Goal: Information Seeking & Learning: Learn about a topic

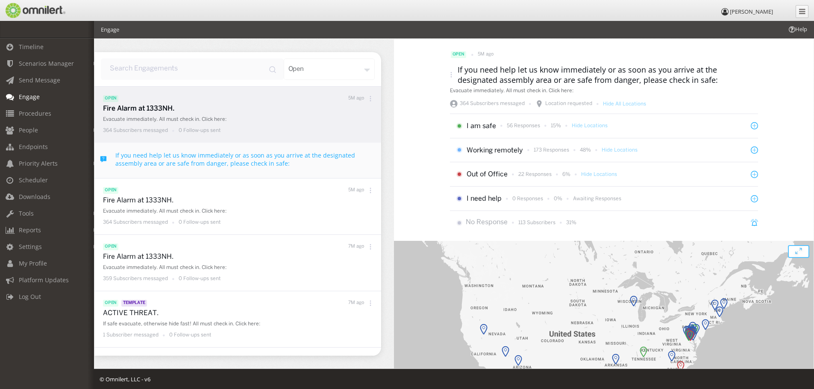
click at [368, 100] on icon at bounding box center [371, 99] width 6 height 6
click at [132, 110] on p "Fire Alarm at 1333NH." at bounding box center [240, 109] width 274 height 10
click at [25, 47] on span "Timeline" at bounding box center [31, 47] width 25 height 8
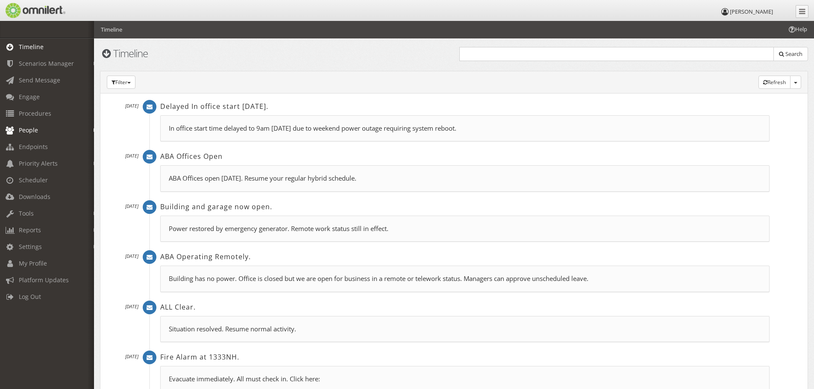
click at [32, 130] on span "People" at bounding box center [28, 130] width 19 height 8
click at [32, 149] on link "Subscribers" at bounding box center [51, 148] width 102 height 14
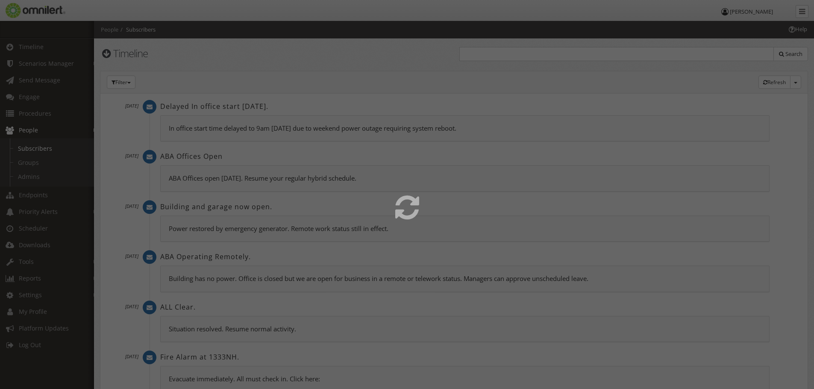
select select
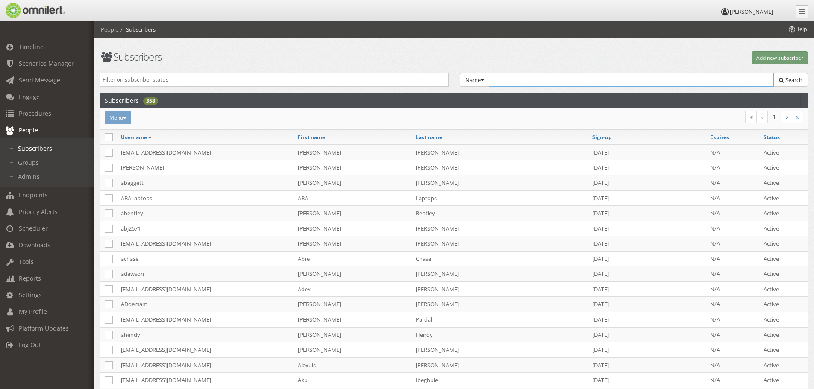
click at [551, 76] on input "text" at bounding box center [631, 80] width 285 height 14
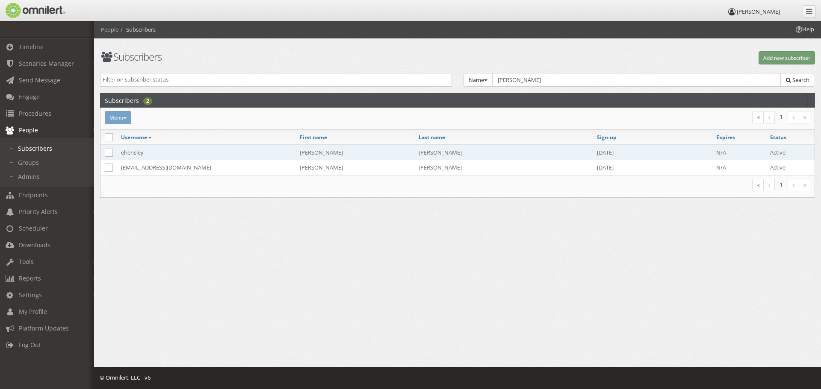
click at [132, 156] on td "ehensley" at bounding box center [206, 152] width 179 height 15
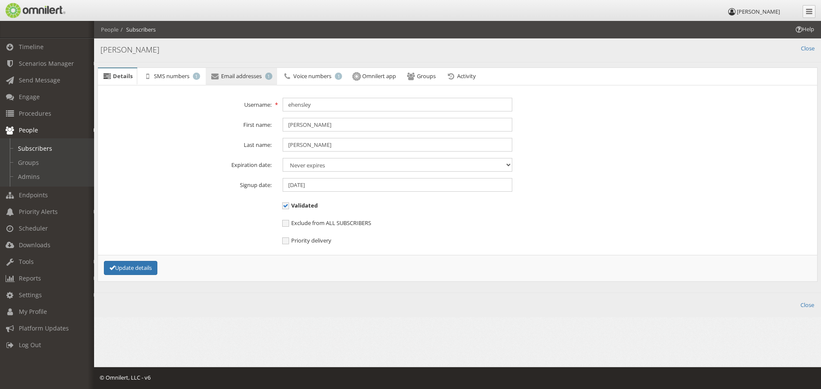
click at [246, 76] on span "Email addresses" at bounding box center [241, 76] width 41 height 8
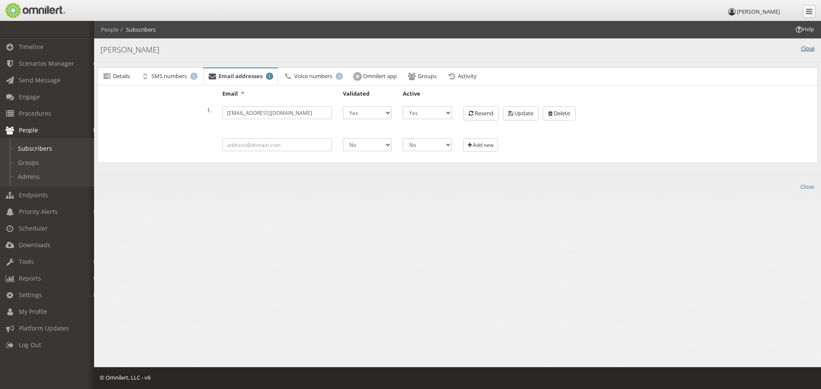
click at [803, 48] on link "Close" at bounding box center [807, 48] width 14 height 8
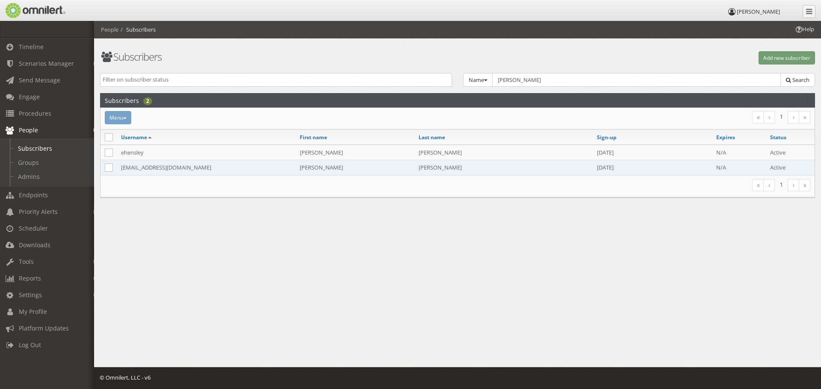
click at [167, 169] on td "[EMAIL_ADDRESS][DOMAIN_NAME]" at bounding box center [206, 167] width 179 height 15
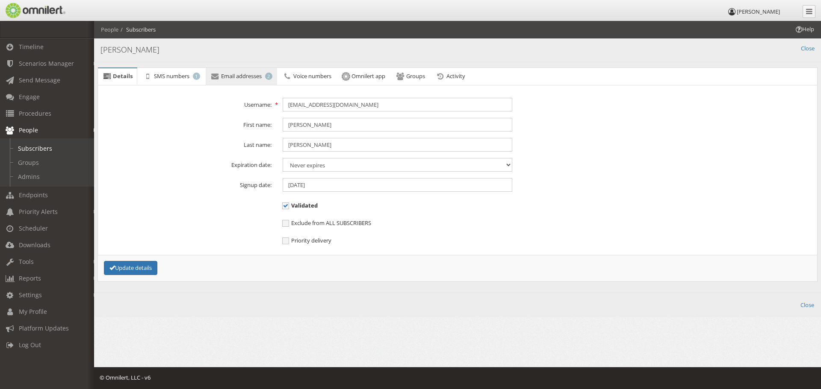
click at [231, 76] on span "Email addresses" at bounding box center [241, 76] width 41 height 8
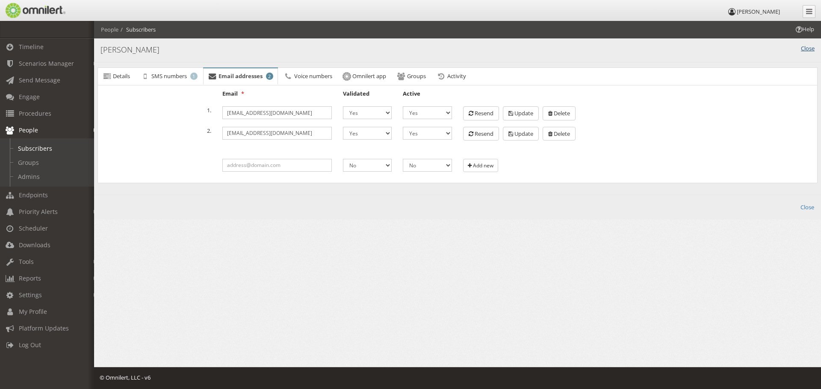
click at [805, 50] on link "Close" at bounding box center [807, 48] width 14 height 8
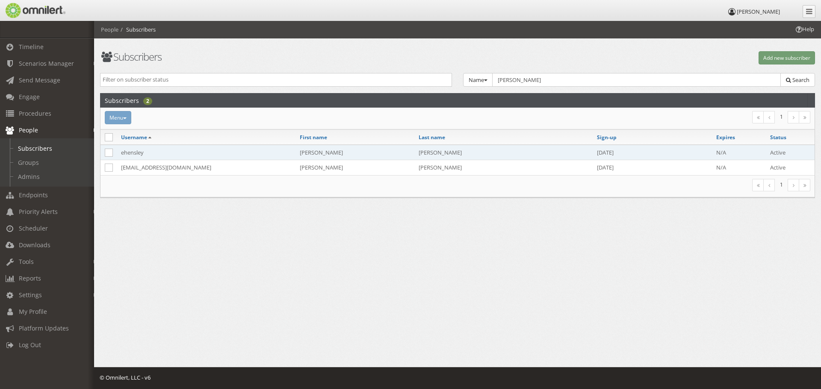
drag, startPoint x: 126, startPoint y: 152, endPoint x: 214, endPoint y: 147, distance: 87.7
click at [126, 152] on td "ehensley" at bounding box center [206, 152] width 179 height 15
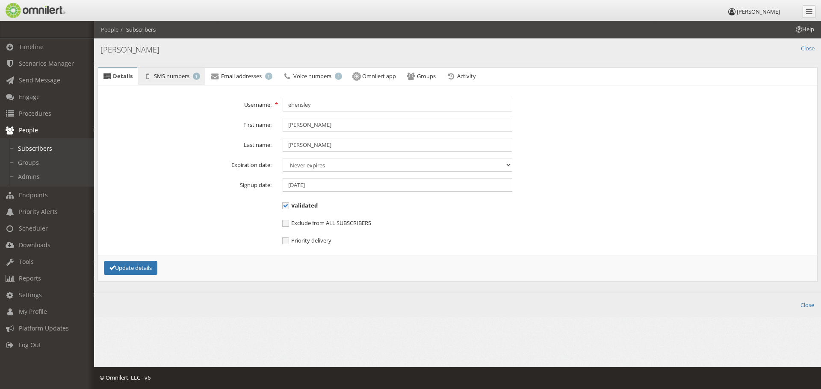
click at [172, 75] on span "SMS numbers" at bounding box center [171, 76] width 35 height 8
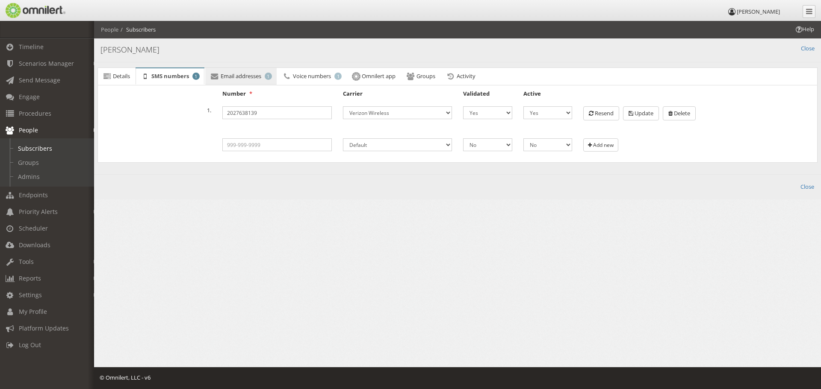
click at [239, 77] on span "Email addresses" at bounding box center [241, 76] width 41 height 8
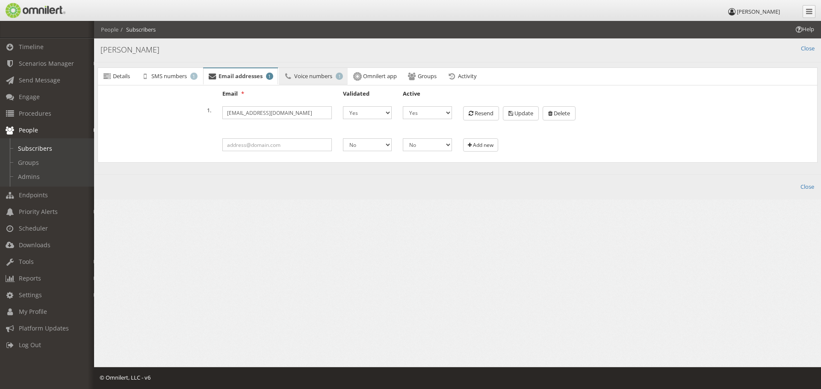
click at [313, 78] on span "Voice numbers" at bounding box center [313, 76] width 38 height 8
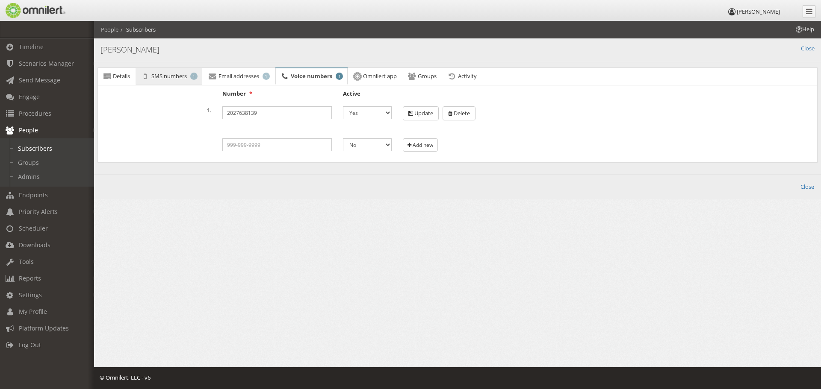
click at [176, 75] on span "SMS numbers" at bounding box center [168, 76] width 35 height 8
click at [807, 48] on link "Close" at bounding box center [807, 48] width 14 height 8
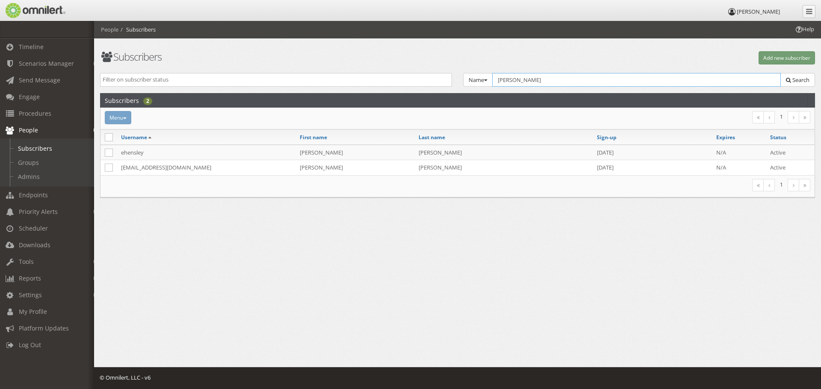
click at [532, 83] on input "[PERSON_NAME]" at bounding box center [636, 80] width 288 height 14
drag, startPoint x: 522, startPoint y: 77, endPoint x: 485, endPoint y: 73, distance: 36.5
click at [494, 74] on input "[PERSON_NAME]" at bounding box center [636, 80] width 288 height 14
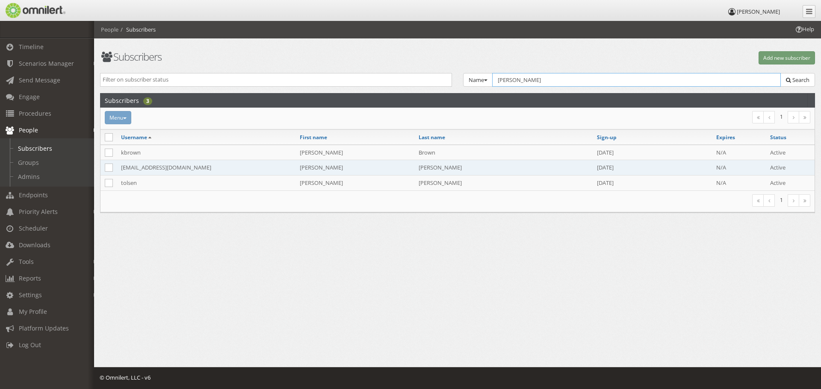
type input "[PERSON_NAME]"
click at [301, 167] on td "[PERSON_NAME]" at bounding box center [354, 167] width 119 height 15
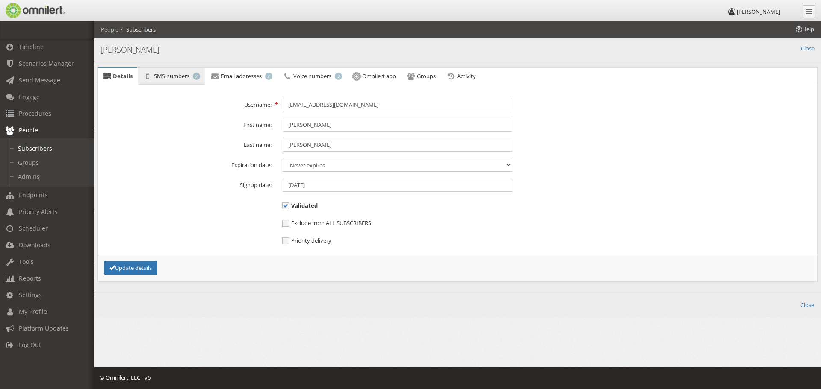
click at [173, 74] on span "SMS numbers" at bounding box center [171, 76] width 35 height 8
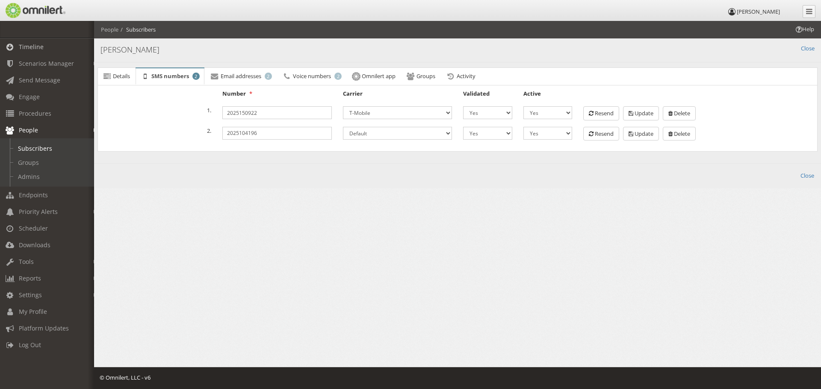
click at [34, 44] on span "Timeline" at bounding box center [31, 47] width 25 height 8
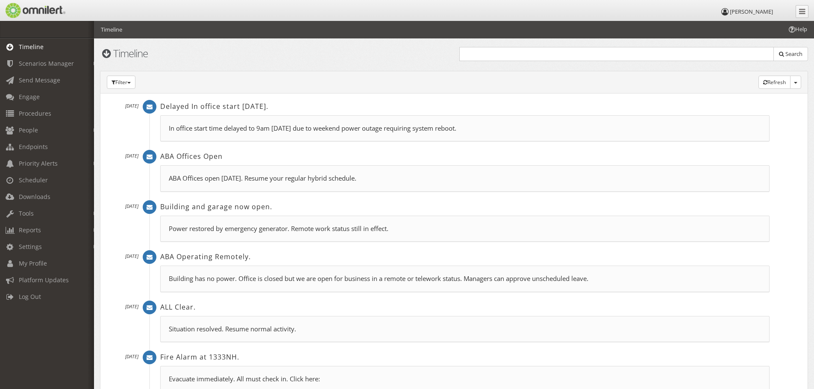
click at [222, 108] on h2 "Delayed In office start [DATE]." at bounding box center [464, 106] width 609 height 9
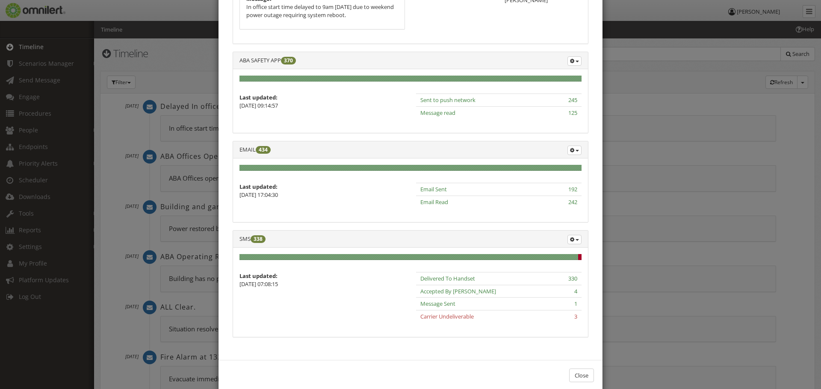
scroll to position [116, 0]
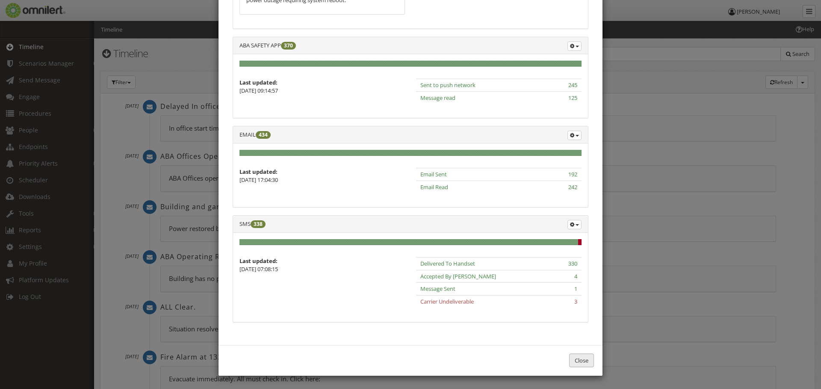
click at [578, 362] on button "Close" at bounding box center [581, 361] width 25 height 14
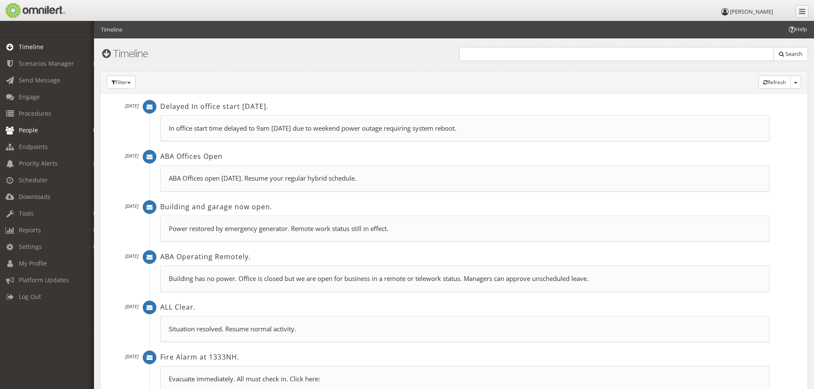
click at [30, 131] on span "People" at bounding box center [28, 130] width 19 height 8
click at [33, 148] on link "Subscribers" at bounding box center [51, 148] width 102 height 14
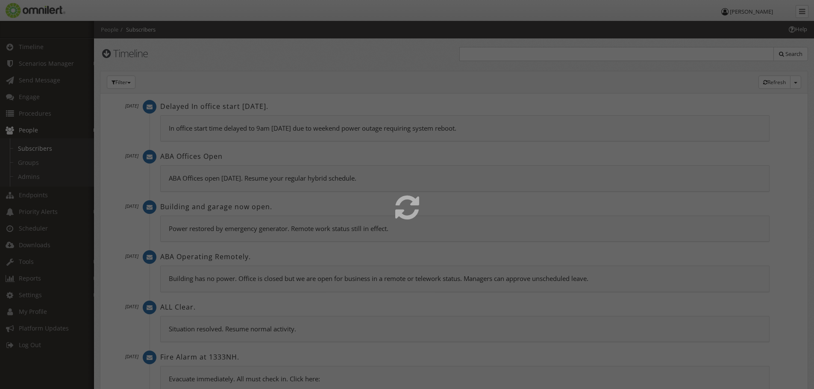
select select
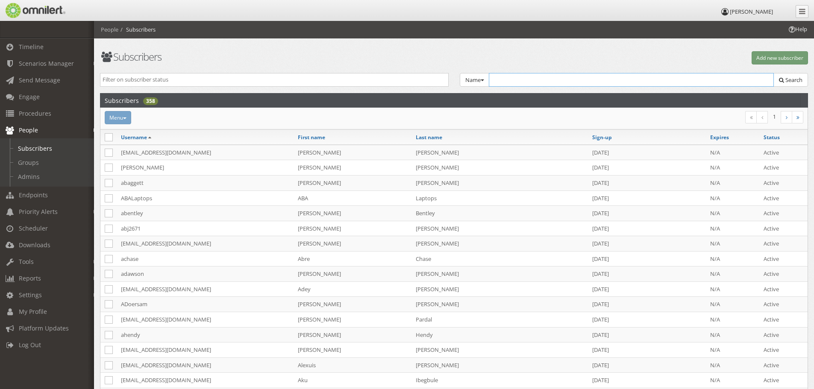
click at [549, 81] on input "text" at bounding box center [631, 80] width 285 height 14
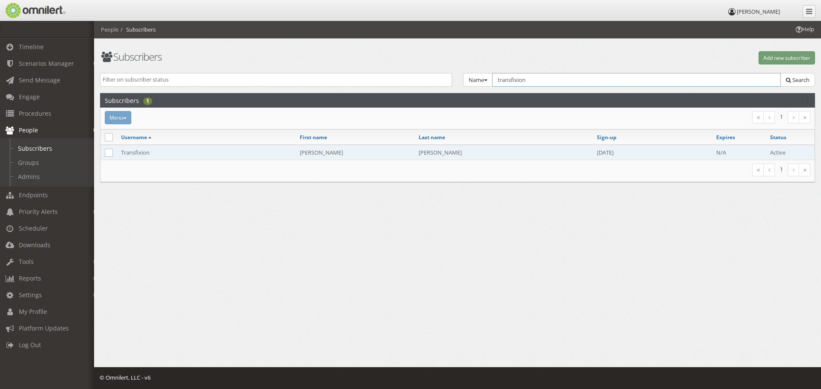
type input "transfixion"
click at [297, 152] on td "[PERSON_NAME]" at bounding box center [354, 152] width 119 height 15
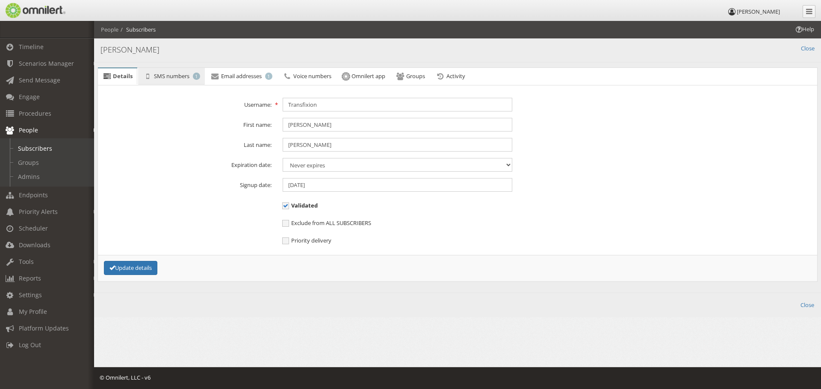
click at [172, 78] on span "SMS numbers" at bounding box center [171, 76] width 35 height 8
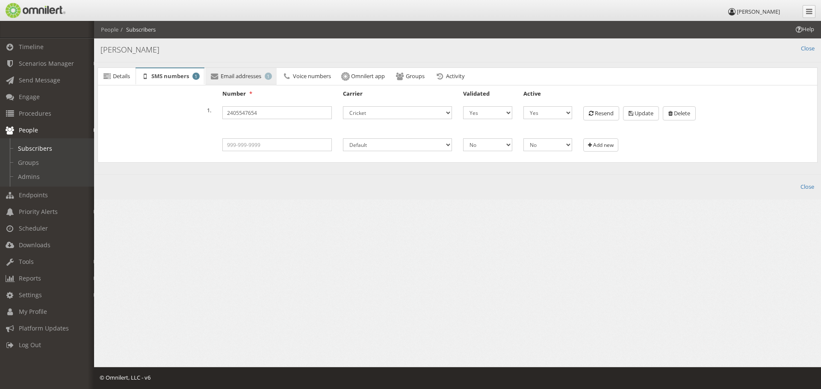
click at [244, 76] on span "Email addresses" at bounding box center [241, 76] width 41 height 8
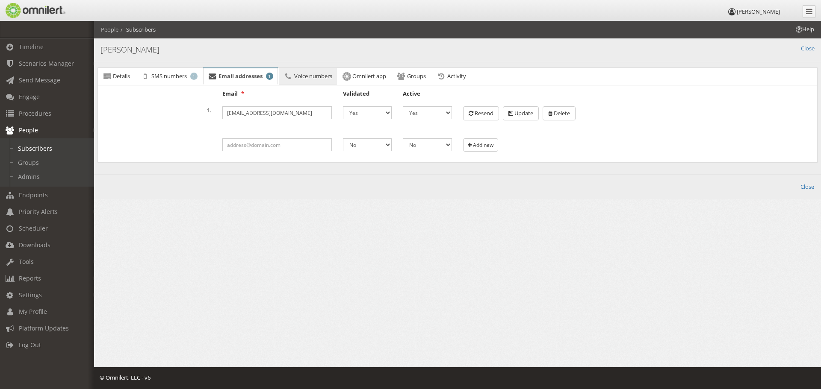
click at [321, 74] on span "Voice numbers" at bounding box center [313, 76] width 38 height 8
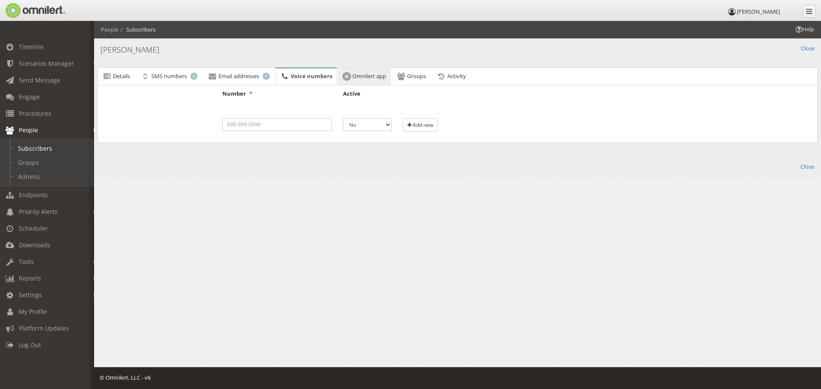
click at [374, 78] on span "Omnilert app" at bounding box center [369, 76] width 34 height 8
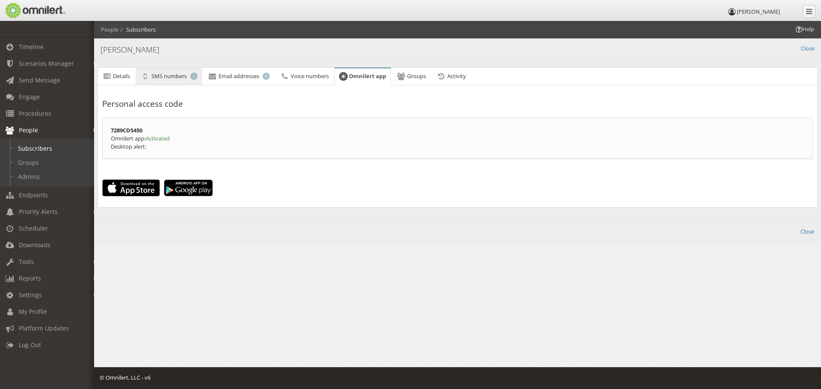
click at [174, 74] on span "SMS numbers" at bounding box center [168, 76] width 35 height 8
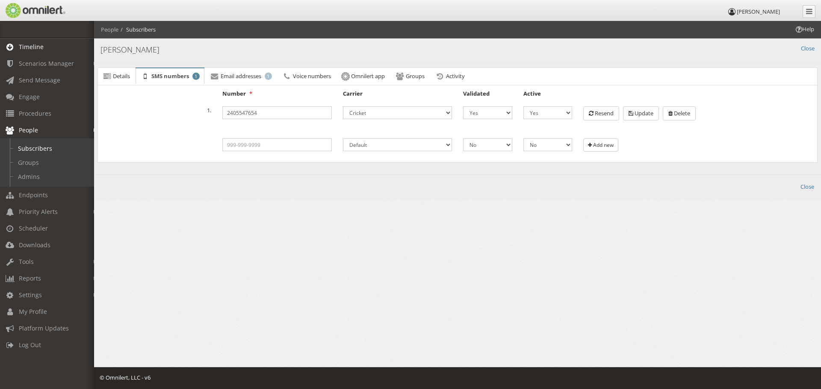
click at [35, 48] on span "Timeline" at bounding box center [31, 47] width 25 height 8
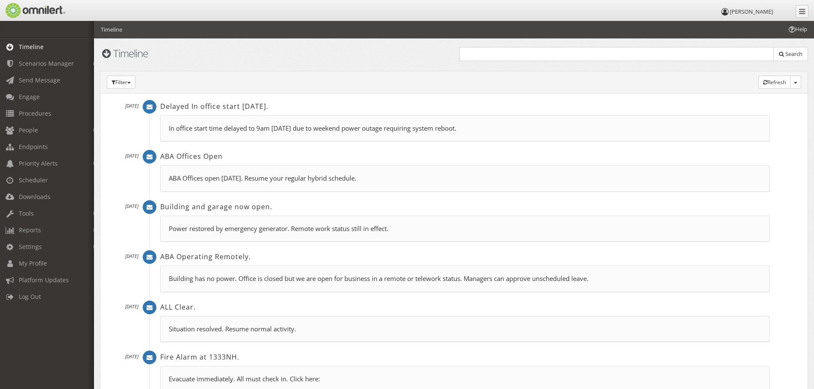
click at [190, 107] on h2 "Delayed In office start [DATE]." at bounding box center [464, 106] width 609 height 9
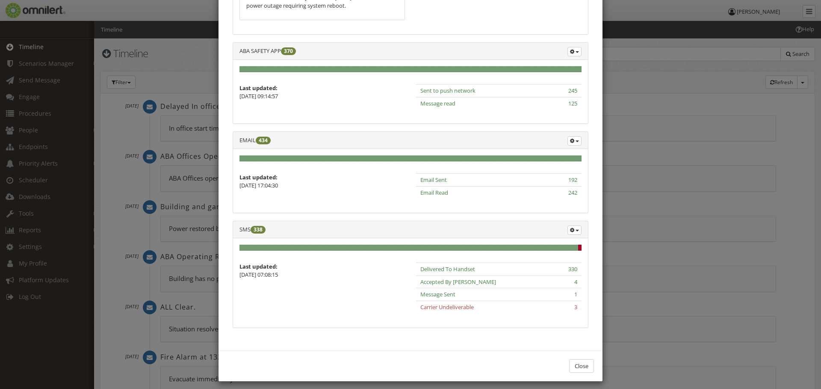
scroll to position [116, 0]
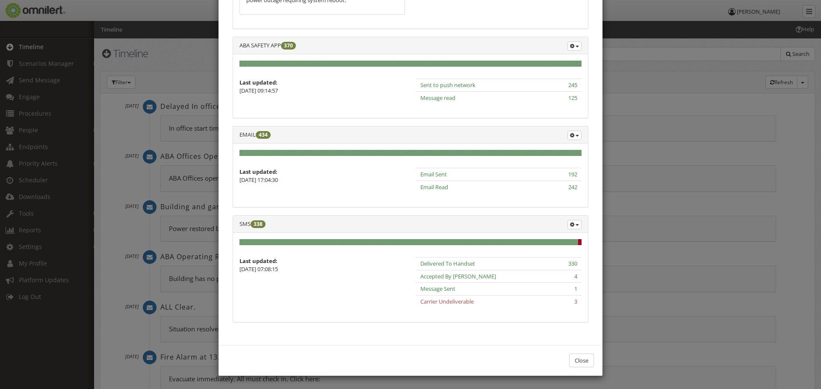
click at [452, 300] on span "Carrier Undeliverable" at bounding box center [446, 302] width 53 height 8
click at [454, 304] on span "Carrier Undeliverable" at bounding box center [446, 302] width 53 height 8
click at [574, 303] on span "3" at bounding box center [575, 302] width 3 height 8
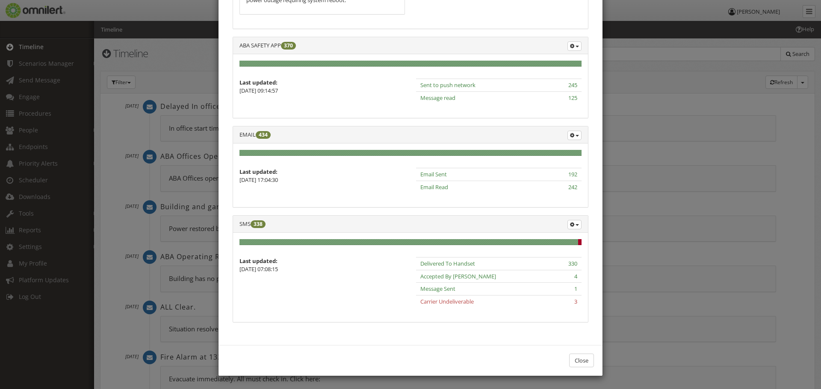
click at [442, 291] on span "Message Sent" at bounding box center [437, 289] width 35 height 8
click at [644, 150] on div "× Message details Subject: Delayed In office start [DATE]. Message: In office s…" at bounding box center [410, 194] width 821 height 389
click at [44, 306] on div "× Message details Subject: Delayed In office start [DATE]. Message: In office s…" at bounding box center [410, 194] width 821 height 389
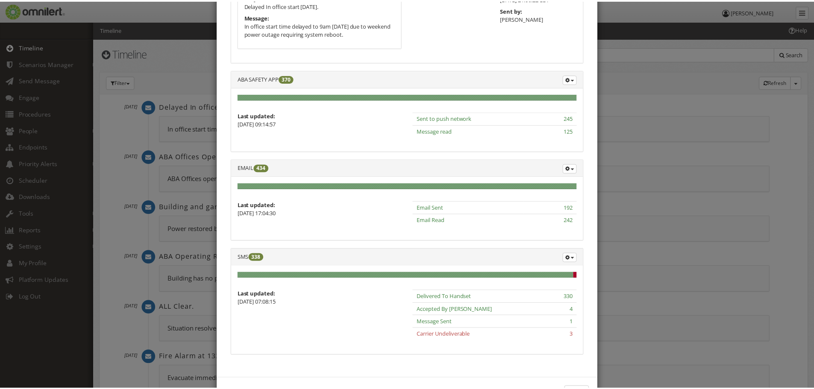
scroll to position [85, 0]
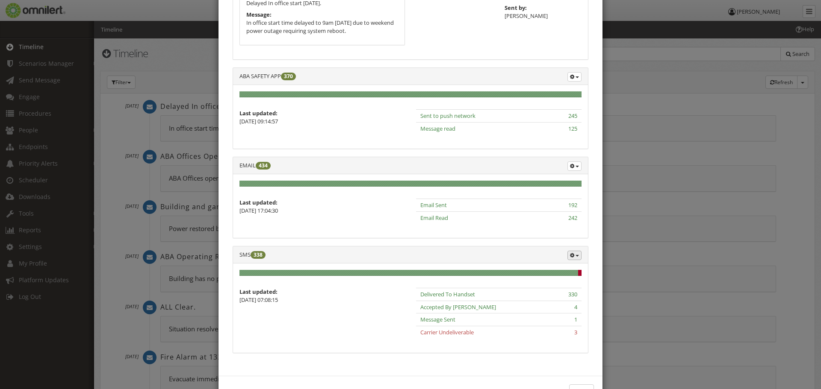
click at [570, 255] on icon "button" at bounding box center [572, 255] width 4 height 5
click at [529, 268] on link "Search" at bounding box center [547, 269] width 68 height 11
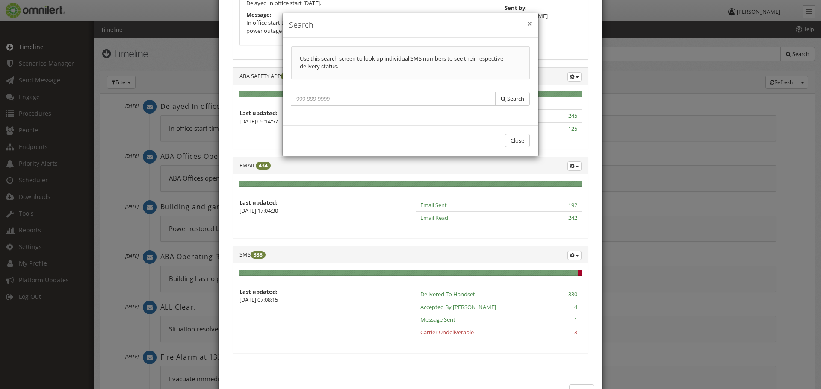
click at [527, 23] on button "×" at bounding box center [529, 24] width 5 height 9
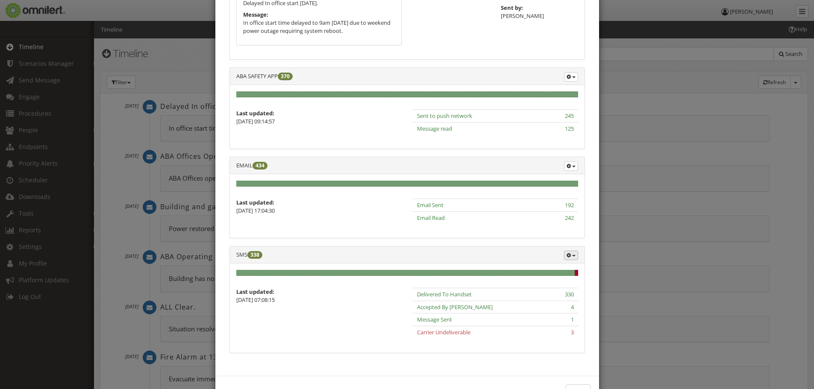
click at [572, 256] on span "button" at bounding box center [573, 256] width 3 height 2
click at [255, 253] on span "338" at bounding box center [254, 255] width 15 height 8
click at [252, 256] on span "338" at bounding box center [254, 255] width 15 height 8
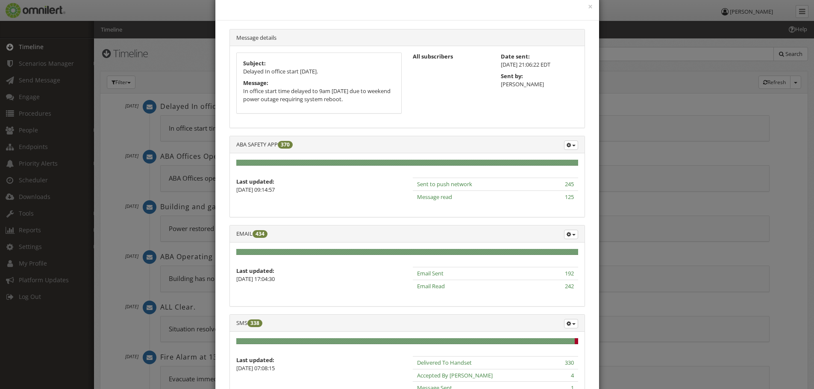
scroll to position [116, 0]
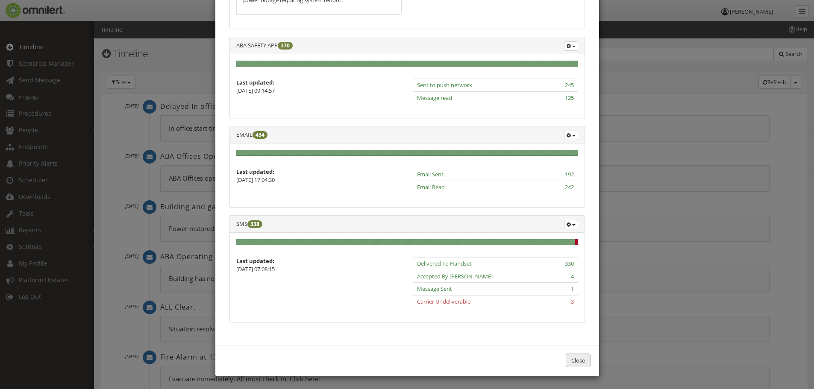
click at [575, 360] on button "Close" at bounding box center [578, 361] width 25 height 14
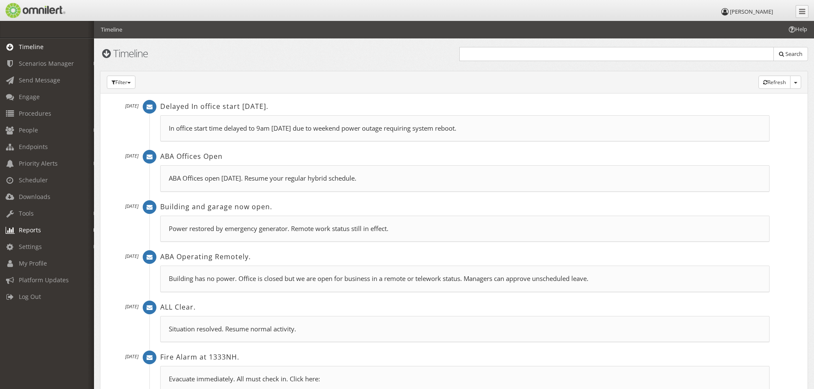
click at [94, 231] on em at bounding box center [96, 230] width 4 height 5
click at [46, 250] on link "Subscriber Status" at bounding box center [51, 248] width 102 height 14
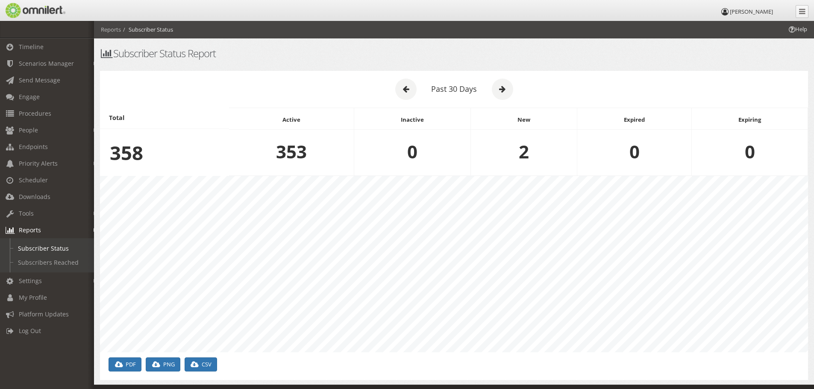
scroll to position [177, 708]
click at [50, 263] on link "Subscribers Reached" at bounding box center [51, 263] width 102 height 14
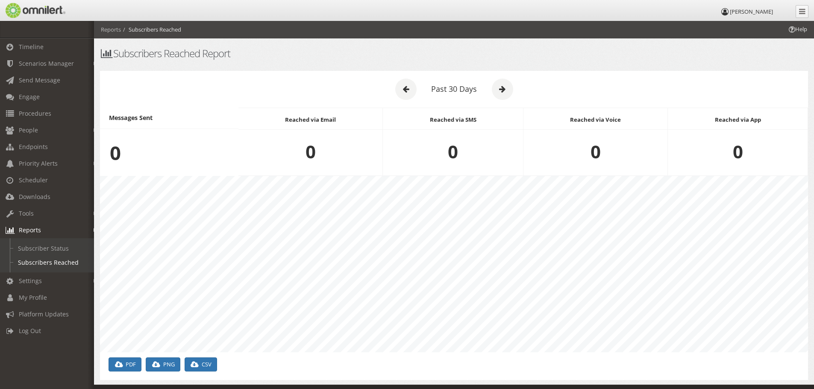
scroll to position [177, 708]
click at [94, 212] on em at bounding box center [96, 214] width 4 height 5
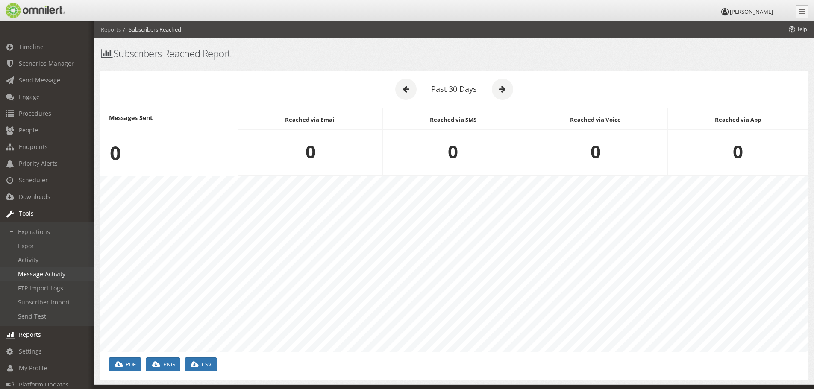
click at [52, 276] on link "Message Activity" at bounding box center [51, 274] width 102 height 14
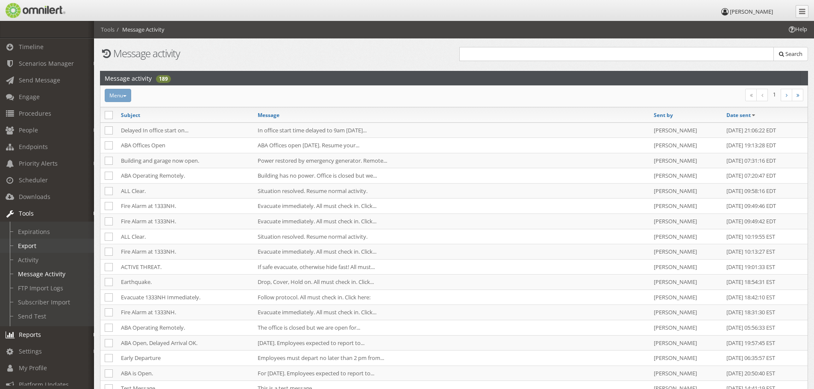
click at [26, 244] on link "Export" at bounding box center [51, 246] width 102 height 14
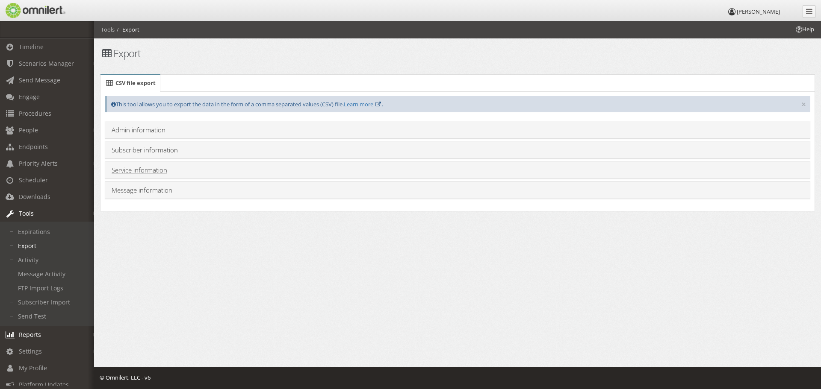
click at [150, 170] on link "Service information" at bounding box center [140, 170] width 56 height 9
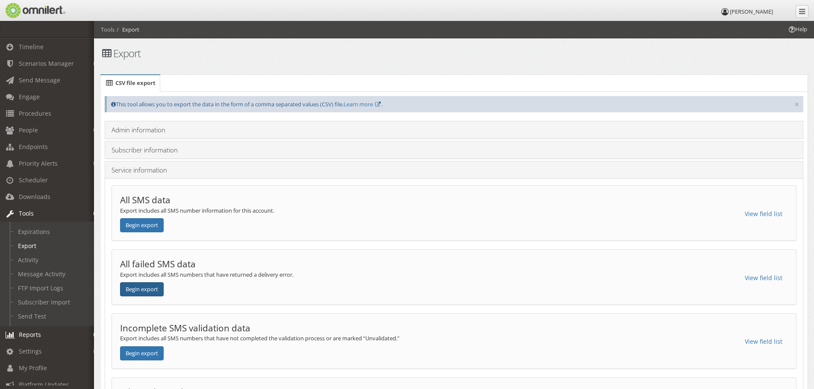
click at [140, 289] on button "Begin export" at bounding box center [142, 289] width 44 height 14
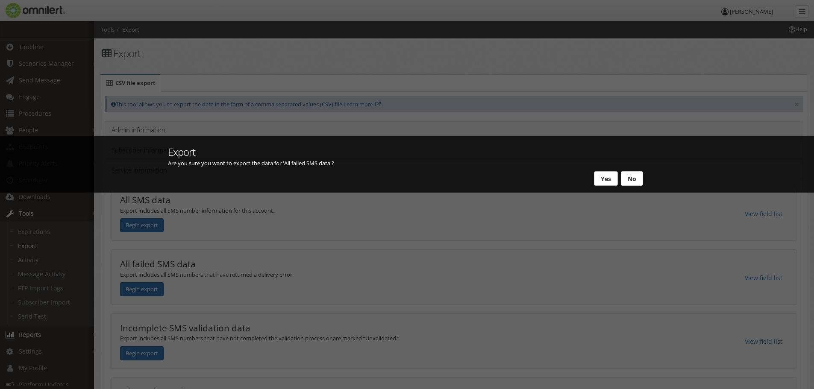
click at [601, 179] on button "Yes" at bounding box center [606, 178] width 24 height 15
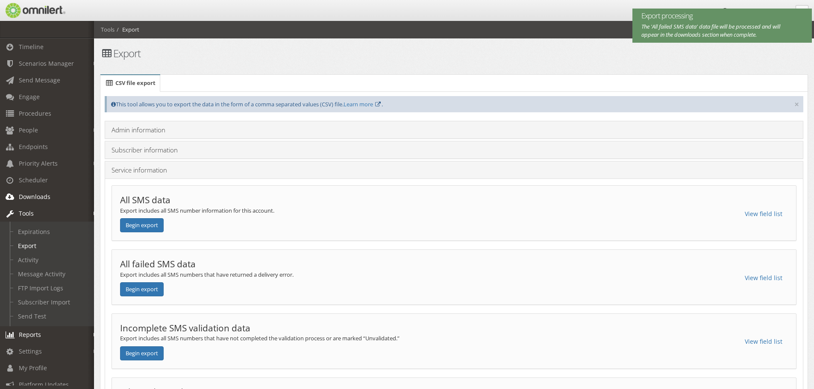
click at [33, 196] on span "Downloads" at bounding box center [35, 197] width 32 height 8
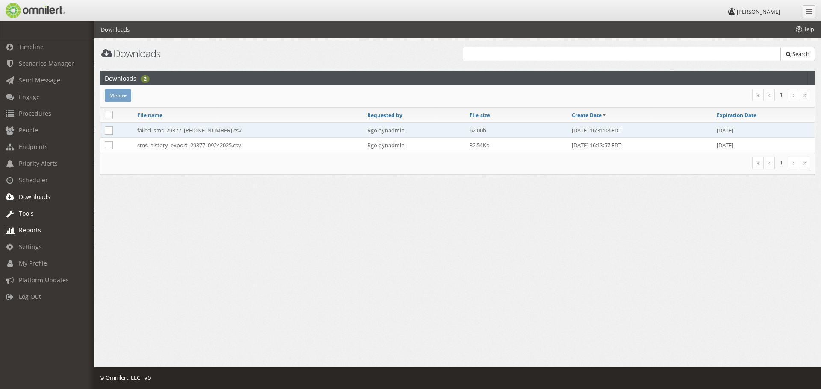
click at [169, 130] on td "failed_sms_29377_[PHONE_NUMBER].csv" at bounding box center [248, 130] width 230 height 15
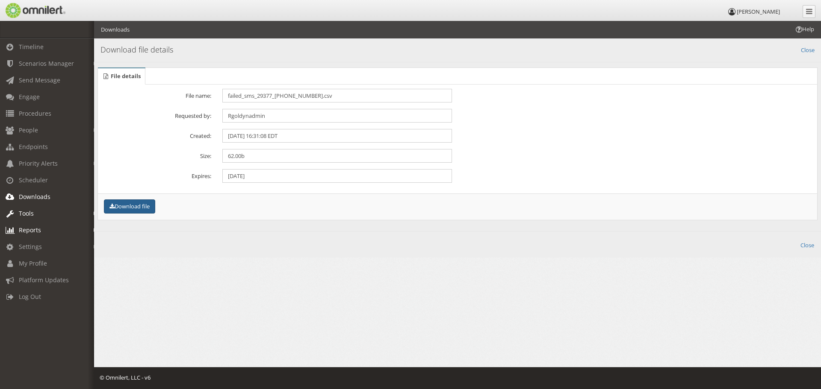
click at [137, 206] on button "Download file" at bounding box center [129, 207] width 51 height 14
click at [94, 214] on em at bounding box center [96, 214] width 4 height 5
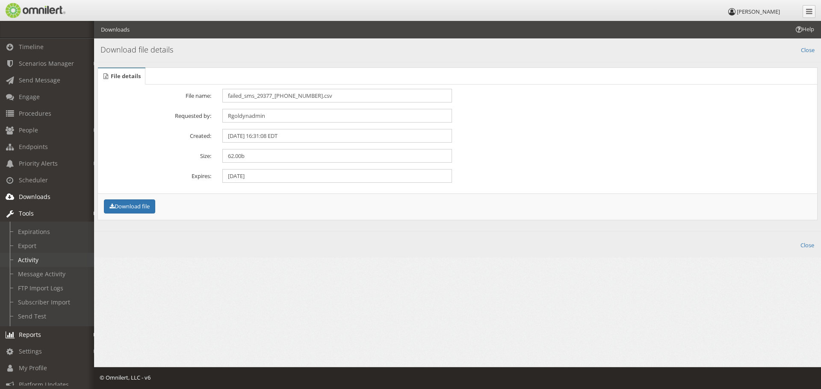
click at [30, 260] on link "Activity" at bounding box center [51, 260] width 102 height 14
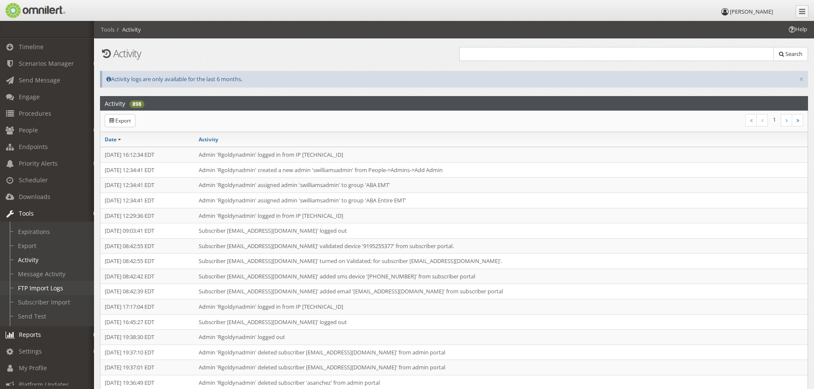
click at [47, 285] on link "FTP Import Logs" at bounding box center [51, 288] width 102 height 14
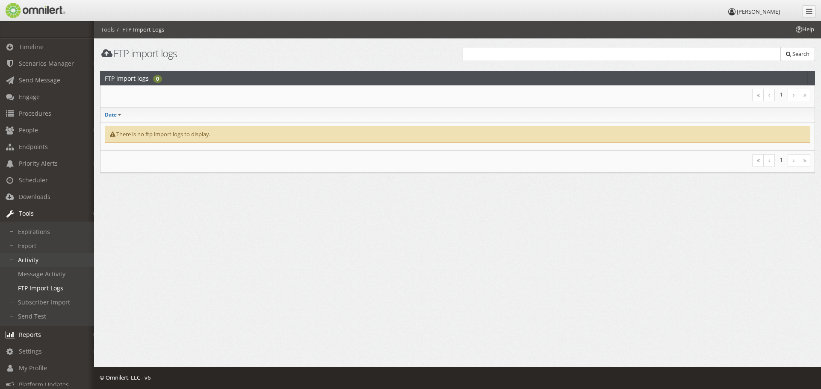
click at [28, 259] on link "Activity" at bounding box center [51, 260] width 102 height 14
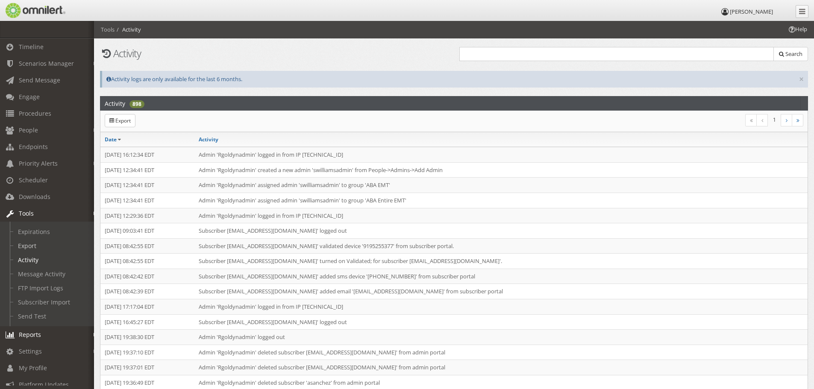
click at [27, 245] on link "Export" at bounding box center [51, 246] width 102 height 14
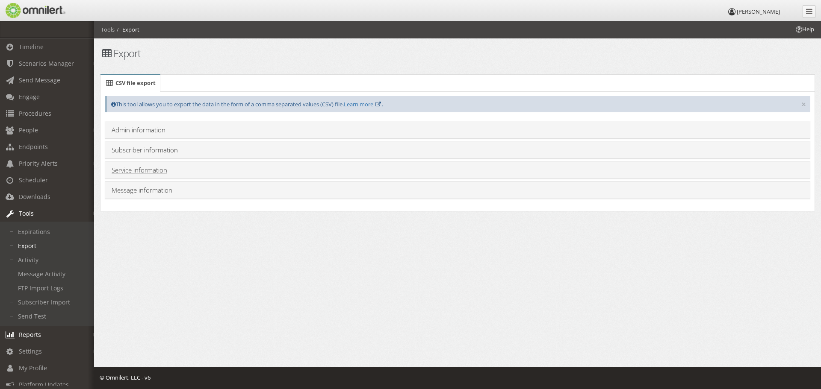
click at [143, 172] on link "Service information" at bounding box center [140, 170] width 56 height 9
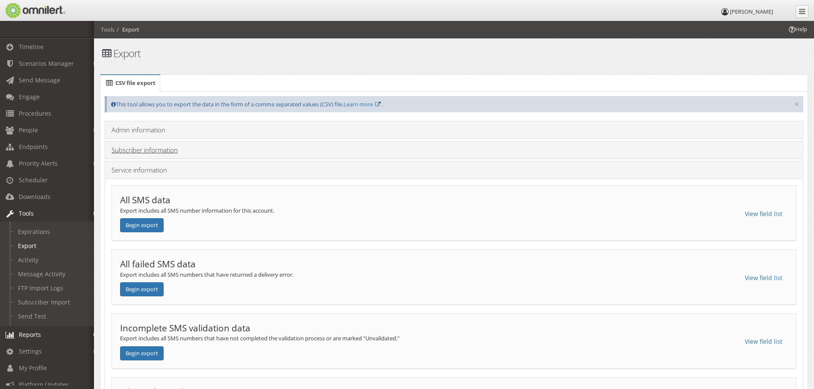
click at [153, 151] on link "Subscriber information" at bounding box center [145, 150] width 66 height 9
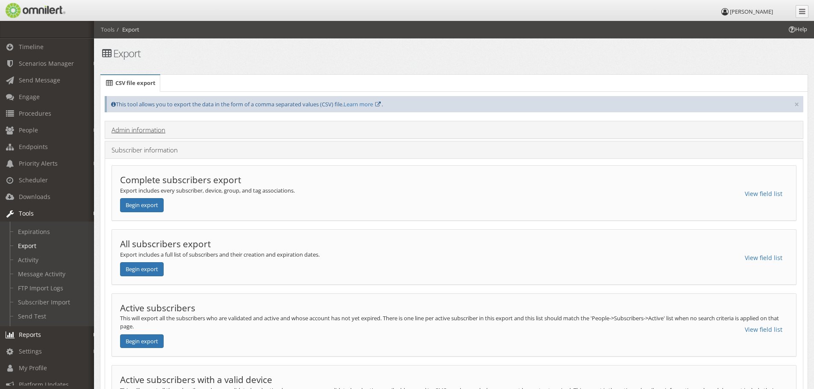
click at [143, 132] on link "Admin information" at bounding box center [139, 130] width 54 height 9
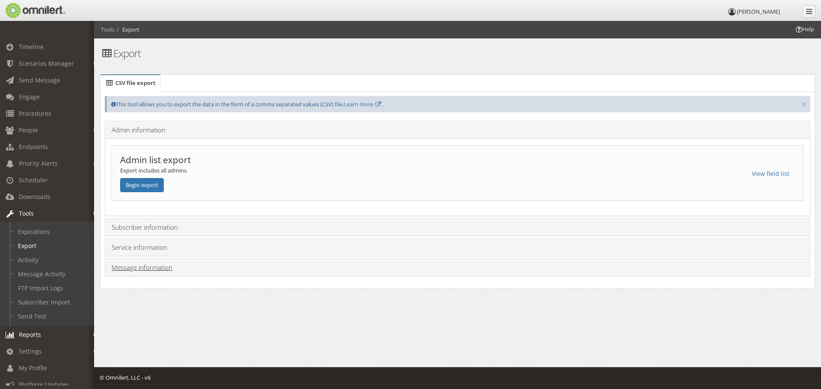
click at [142, 268] on link "Message information" at bounding box center [142, 267] width 61 height 9
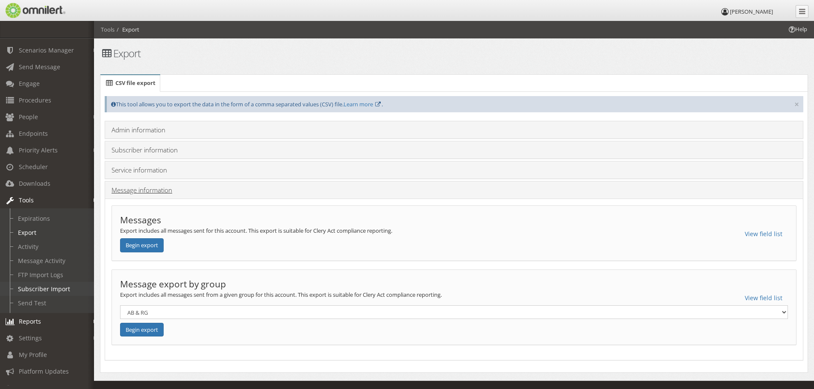
scroll to position [30, 0]
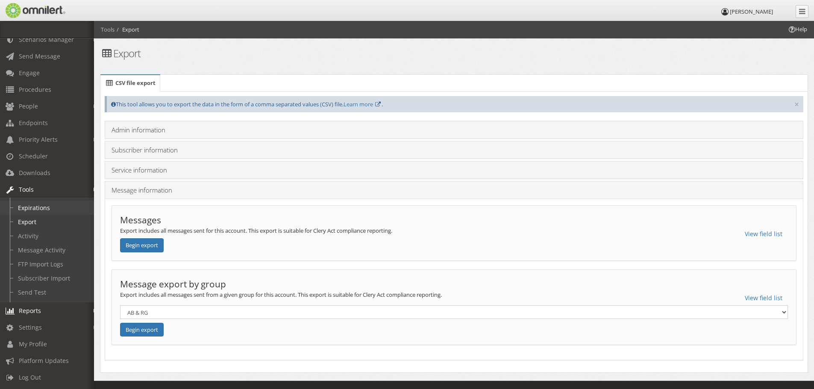
click at [38, 202] on link "Expirations" at bounding box center [51, 208] width 102 height 14
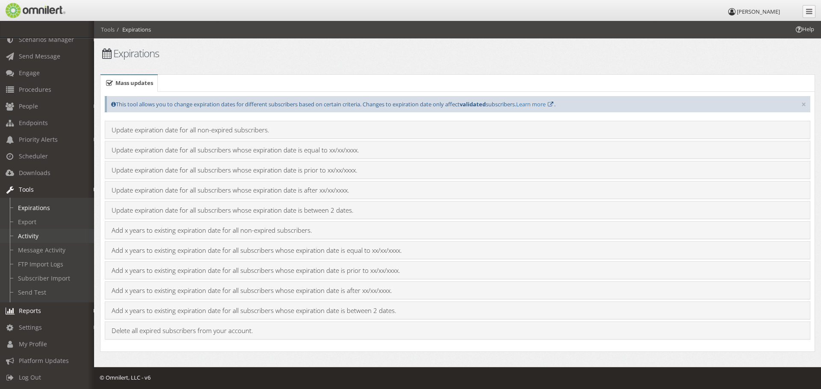
click at [29, 229] on link "Activity" at bounding box center [51, 236] width 102 height 14
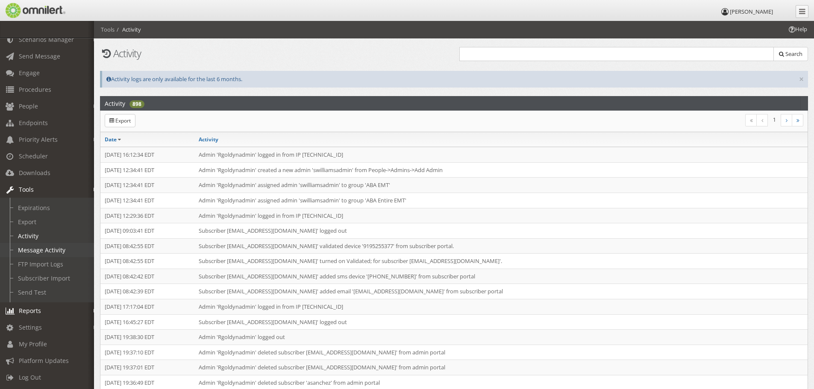
click at [44, 246] on link "Message Activity" at bounding box center [51, 250] width 102 height 14
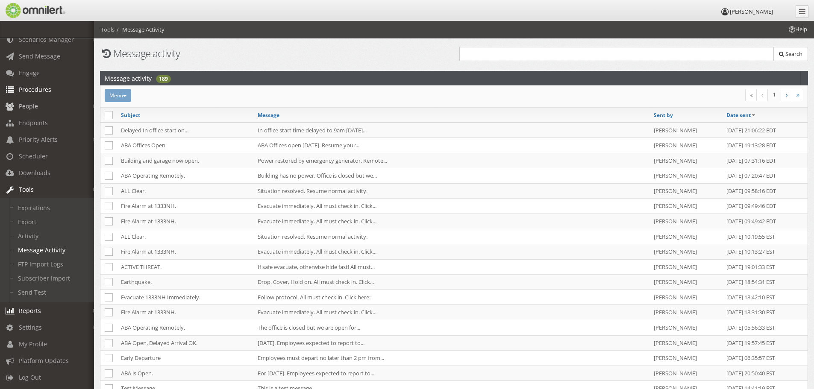
click at [22, 98] on link "People" at bounding box center [51, 106] width 102 height 17
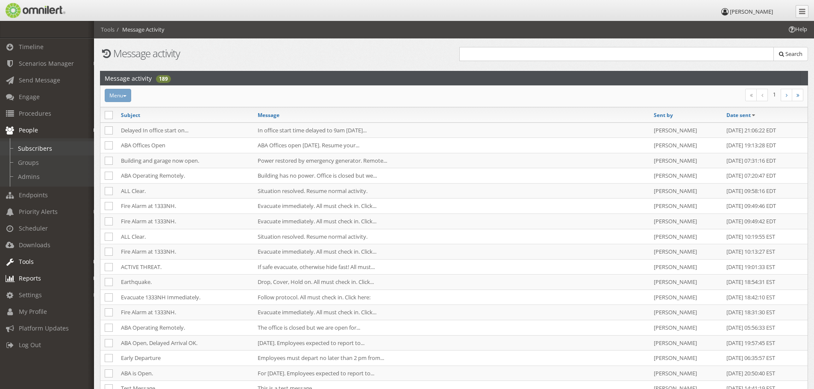
click at [36, 148] on link "Subscribers" at bounding box center [51, 148] width 102 height 14
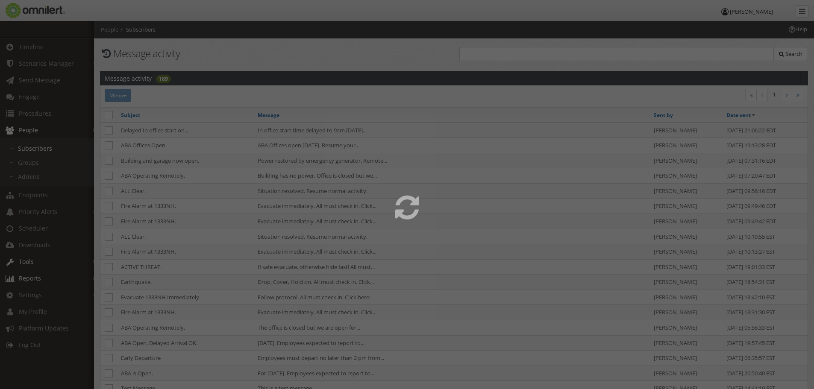
select select
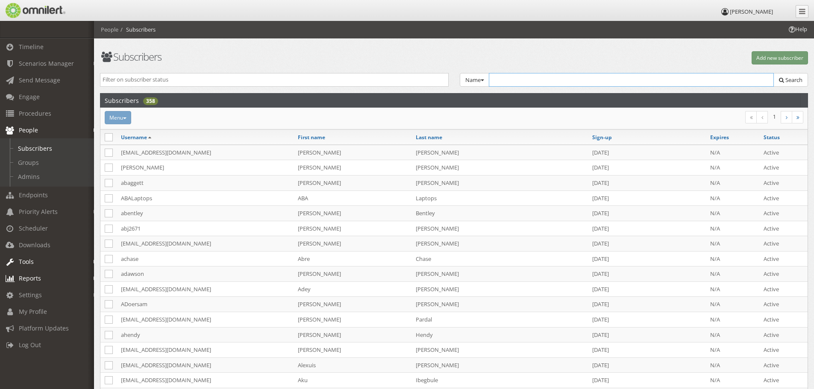
click at [531, 79] on input "text" at bounding box center [631, 80] width 285 height 14
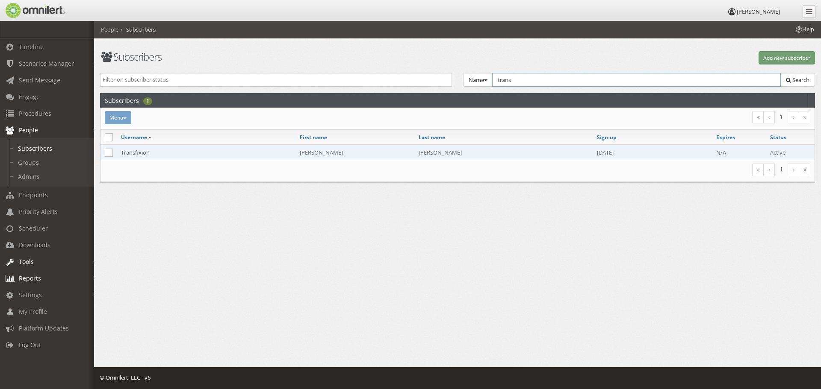
type input "trans"
click at [144, 150] on td "Transfixion" at bounding box center [206, 152] width 179 height 15
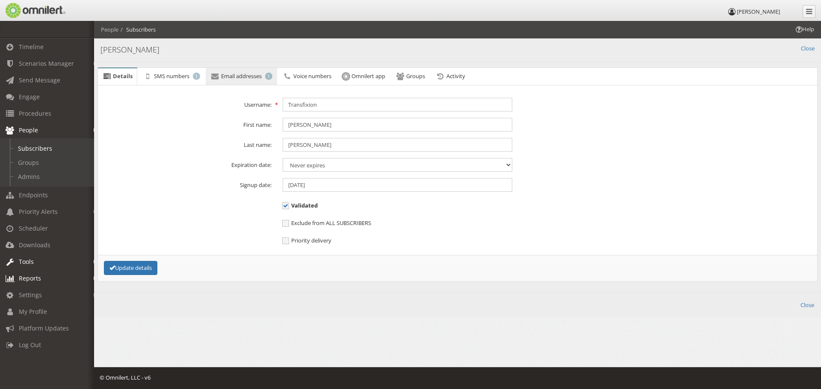
click at [239, 77] on span "Email addresses" at bounding box center [241, 76] width 41 height 8
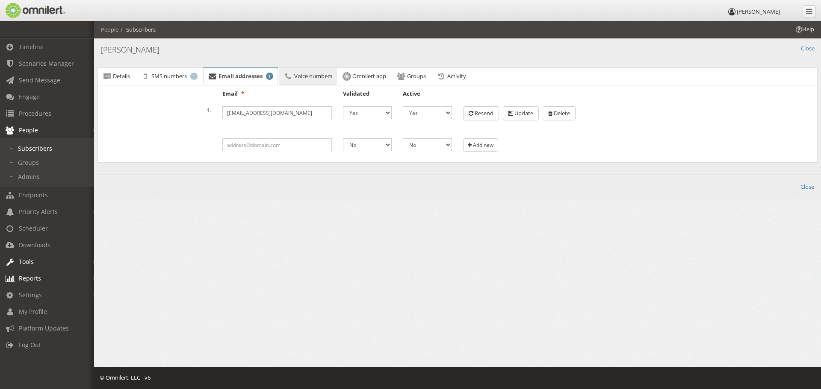
click at [315, 75] on span "Voice numbers" at bounding box center [313, 76] width 38 height 8
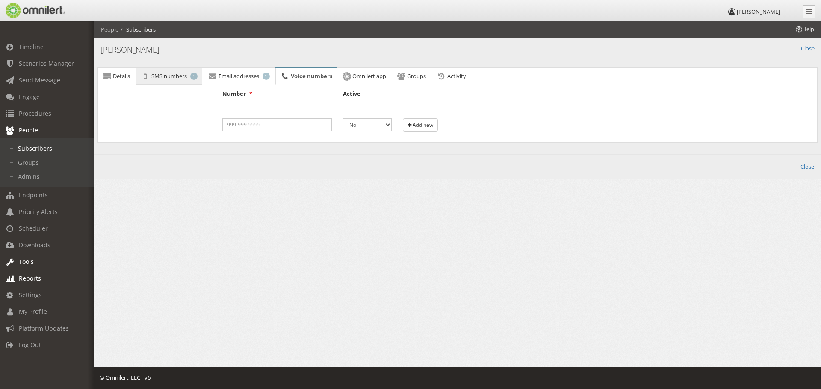
click at [170, 76] on span "SMS numbers" at bounding box center [168, 76] width 35 height 8
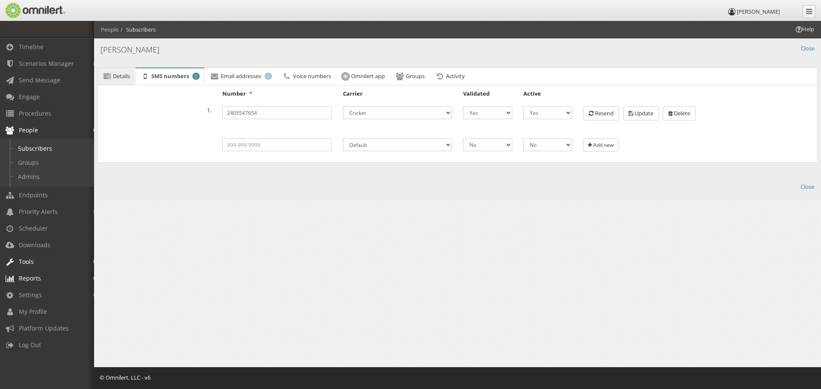
click at [120, 72] on span "Details" at bounding box center [121, 76] width 17 height 8
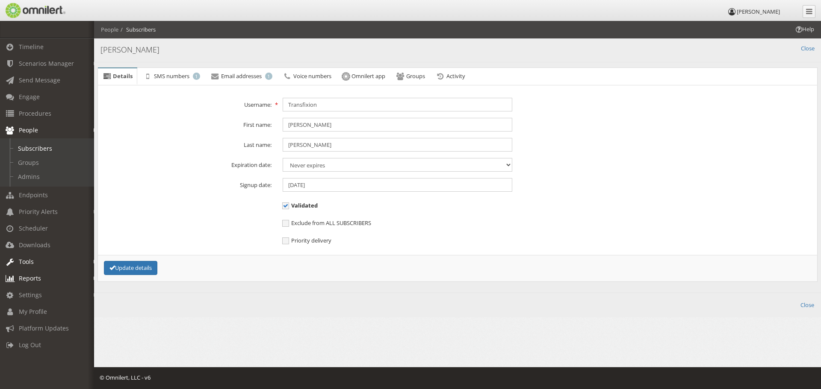
click at [26, 263] on span "Tools" at bounding box center [26, 262] width 15 height 8
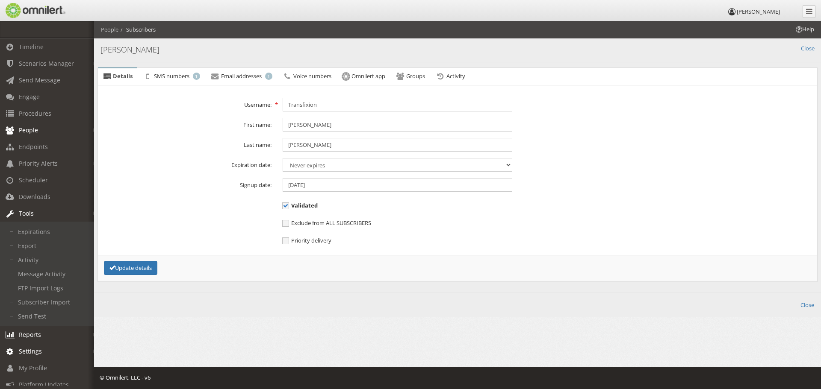
click at [94, 351] on em at bounding box center [96, 352] width 4 height 5
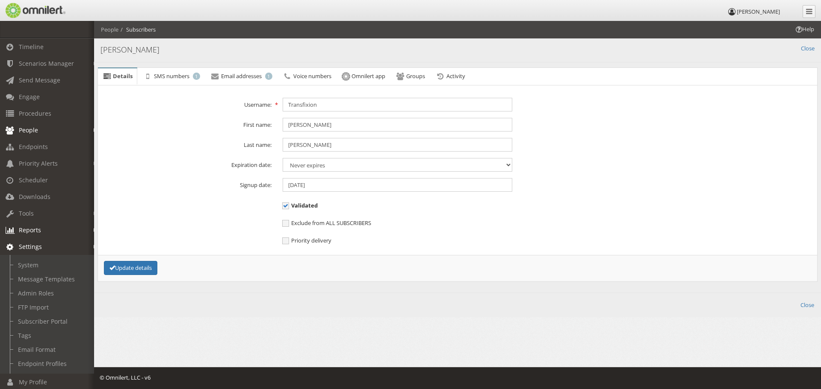
click at [94, 248] on em at bounding box center [96, 247] width 4 height 5
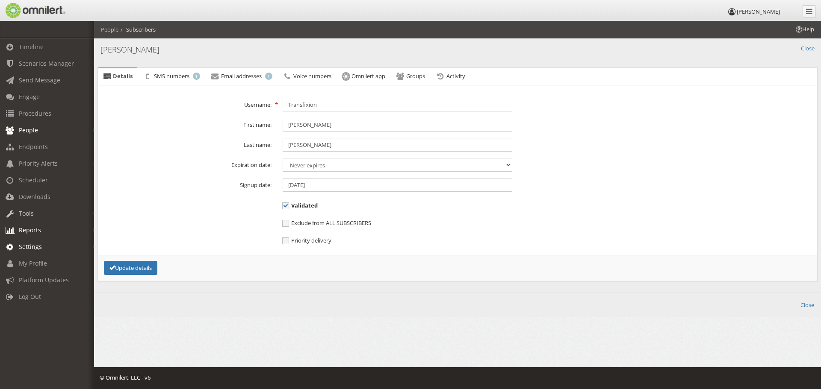
click at [94, 213] on em at bounding box center [96, 214] width 4 height 5
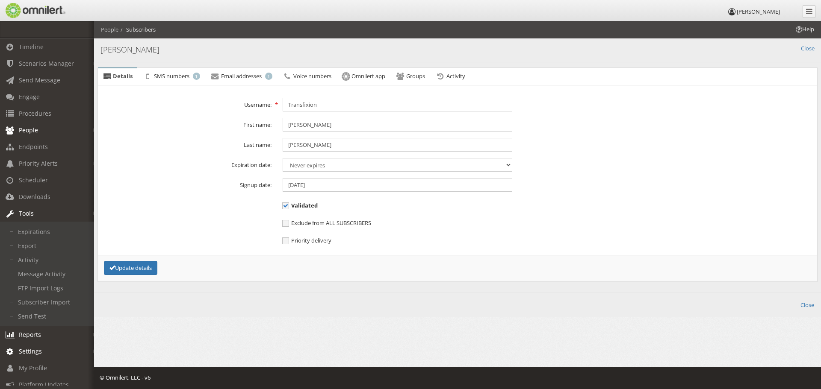
click at [94, 214] on em at bounding box center [96, 214] width 4 height 5
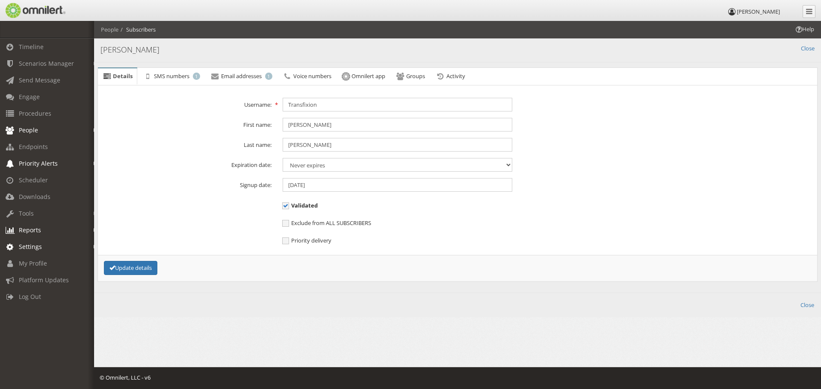
click at [94, 165] on em at bounding box center [96, 164] width 4 height 5
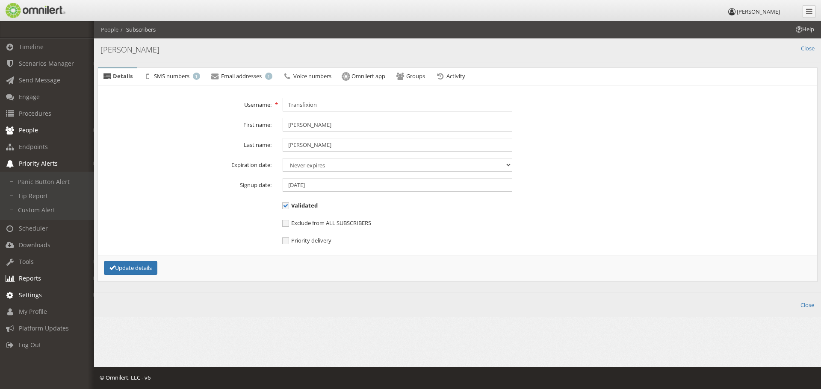
click at [94, 164] on em at bounding box center [96, 164] width 4 height 5
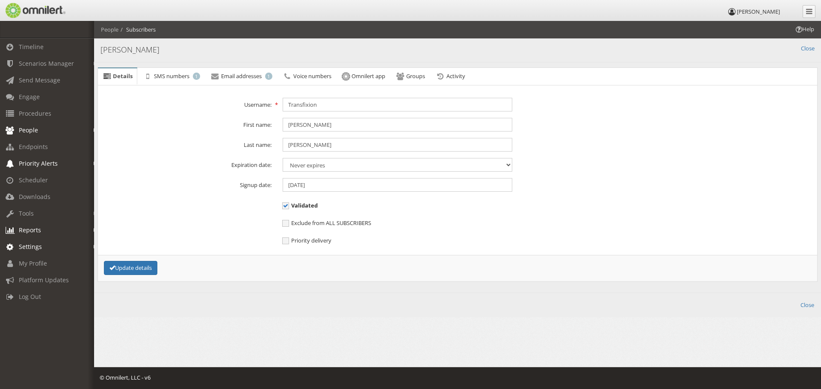
click at [94, 130] on em at bounding box center [96, 130] width 4 height 5
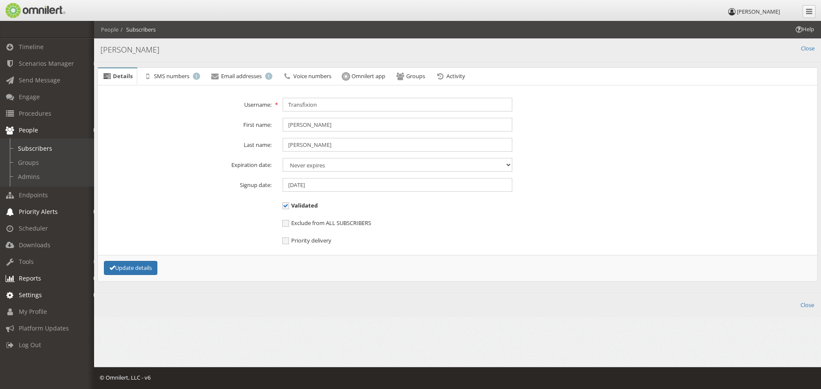
click at [94, 130] on em at bounding box center [96, 130] width 4 height 5
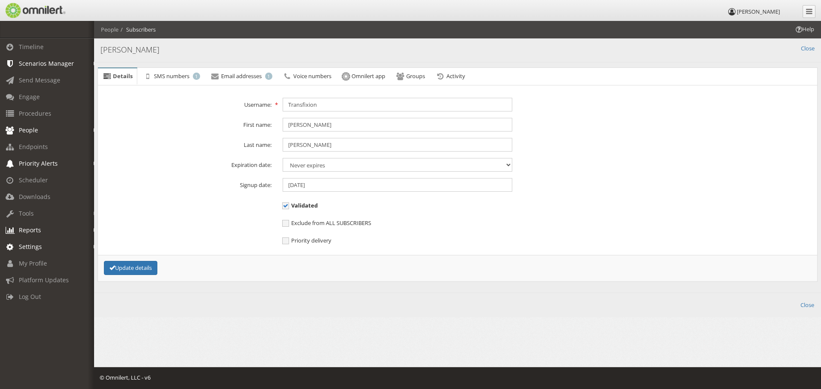
click at [94, 64] on em at bounding box center [96, 64] width 4 height 5
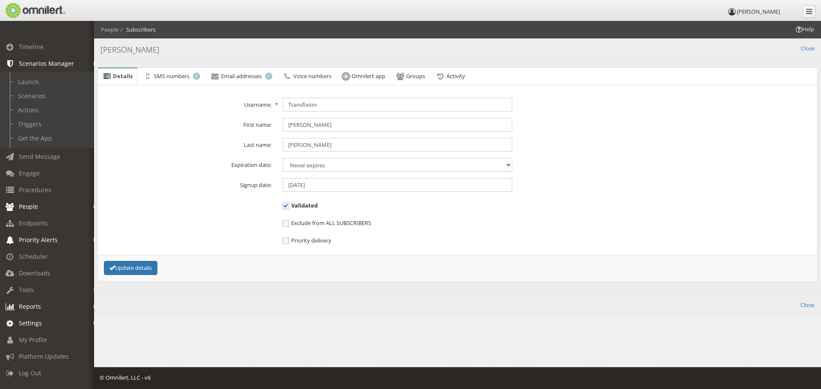
click at [94, 65] on em at bounding box center [96, 64] width 4 height 5
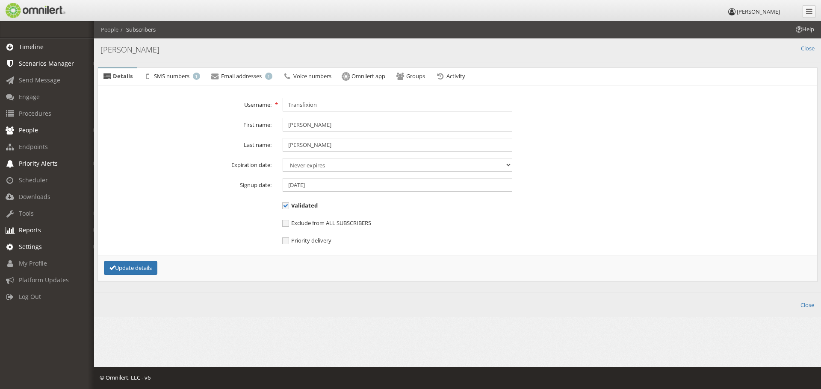
click at [32, 46] on span "Timeline" at bounding box center [31, 47] width 25 height 8
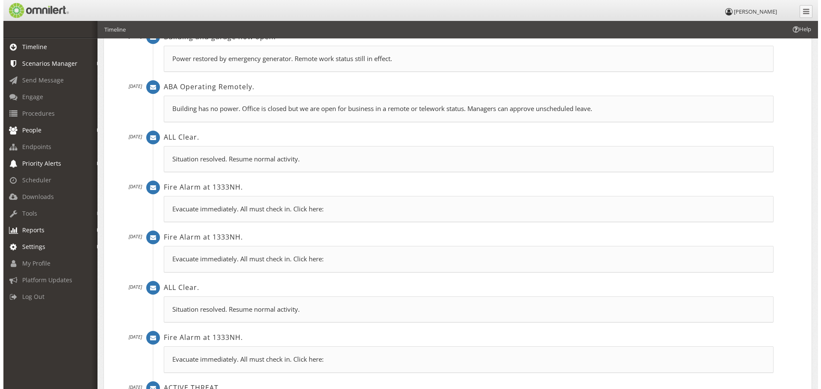
scroll to position [171, 0]
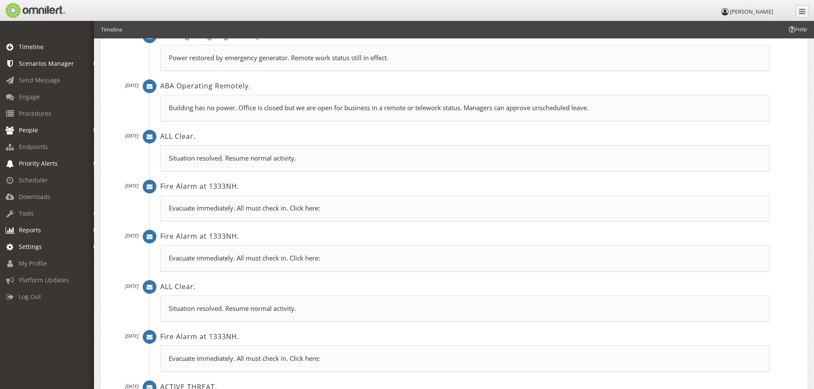
click at [147, 287] on icon at bounding box center [150, 287] width 6 height 6
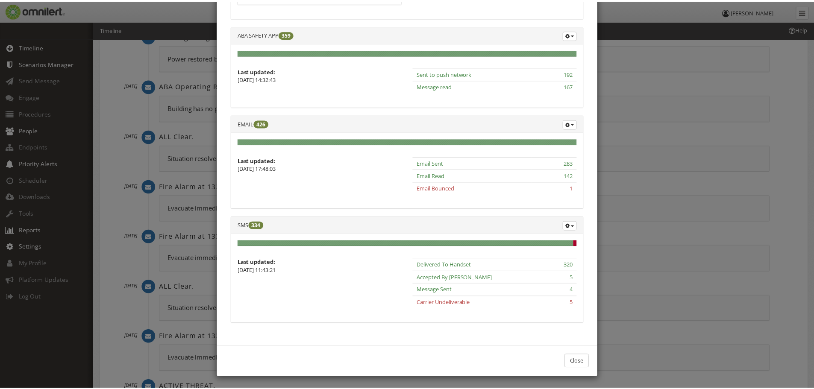
scroll to position [121, 0]
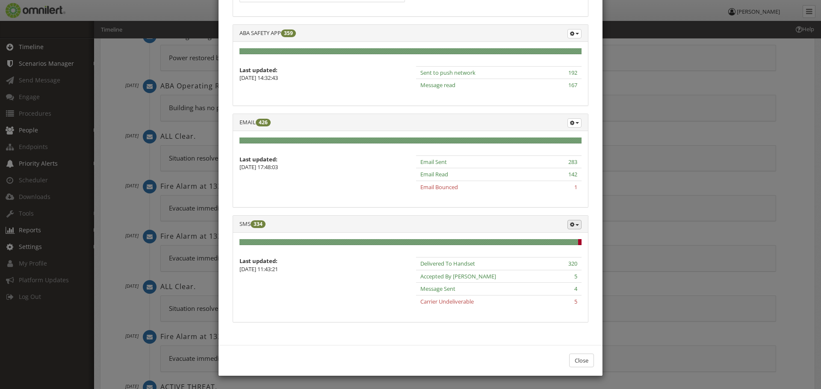
click at [576, 224] on button "button" at bounding box center [574, 224] width 14 height 9
click at [537, 256] on link "Export Details" at bounding box center [547, 256] width 68 height 11
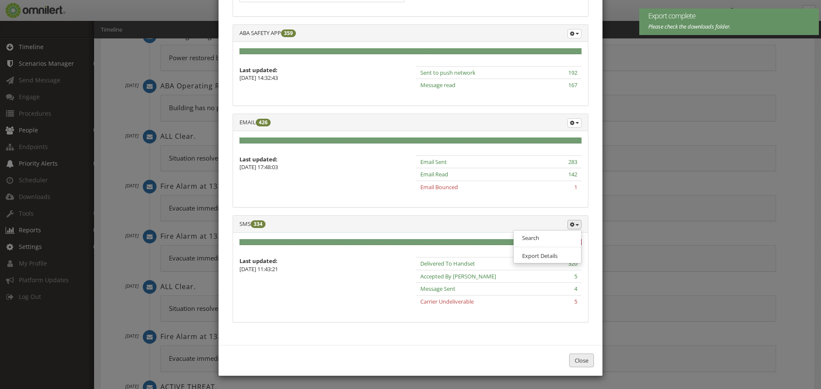
click at [584, 360] on button "Close" at bounding box center [581, 361] width 25 height 14
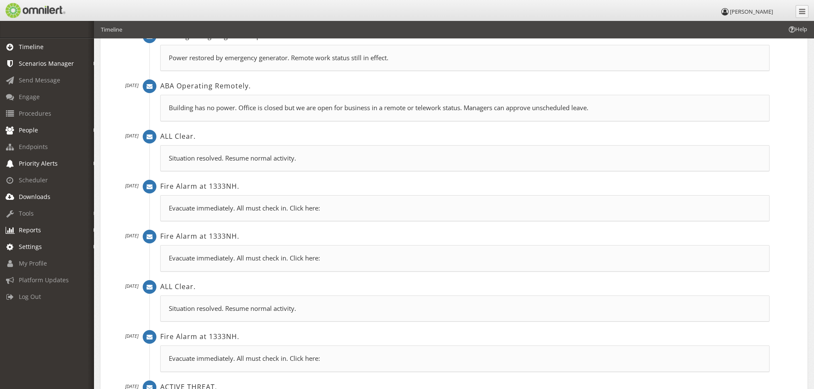
click at [29, 192] on link "Downloads" at bounding box center [51, 196] width 102 height 17
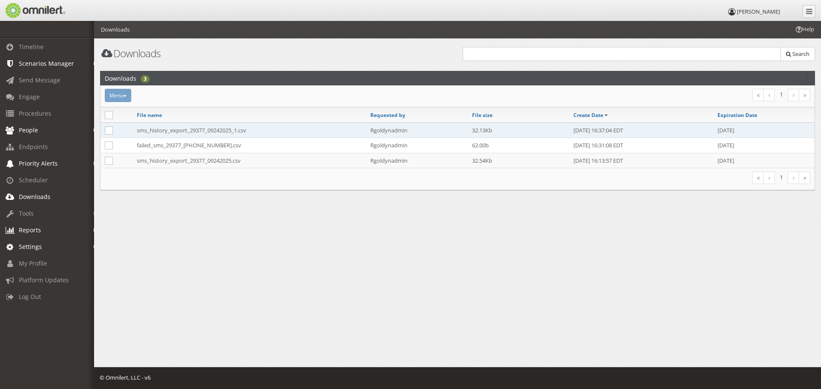
click at [165, 132] on td "sms_history_export_29377_09242025_1.csv" at bounding box center [248, 130] width 233 height 15
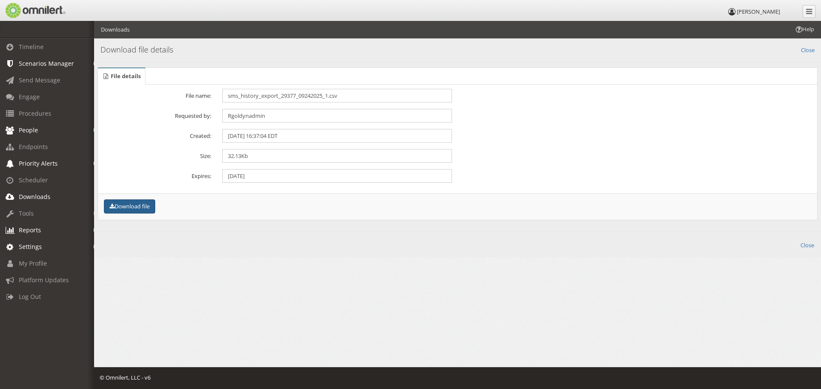
click at [127, 208] on button "Download file" at bounding box center [129, 207] width 51 height 14
click at [19, 130] on span "People" at bounding box center [28, 130] width 19 height 8
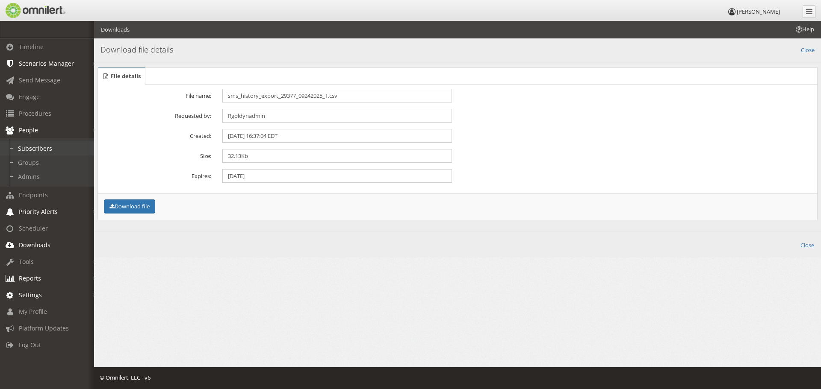
click at [36, 151] on link "Subscribers" at bounding box center [51, 148] width 102 height 14
select select
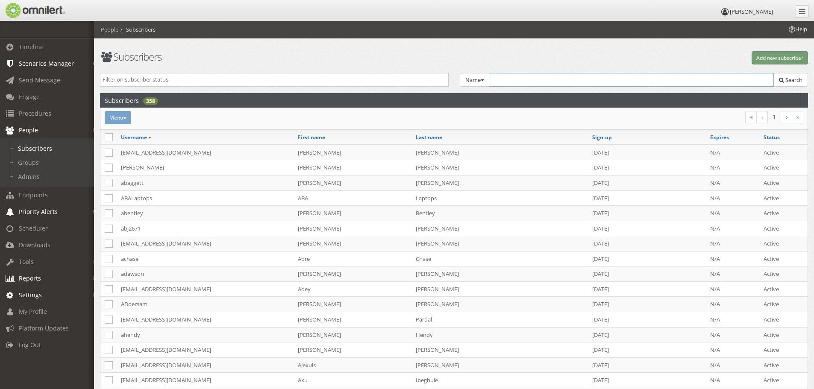
click at [521, 78] on input "text" at bounding box center [631, 80] width 285 height 14
type input "transfixion"
click at [794, 79] on span "Search" at bounding box center [793, 80] width 17 height 8
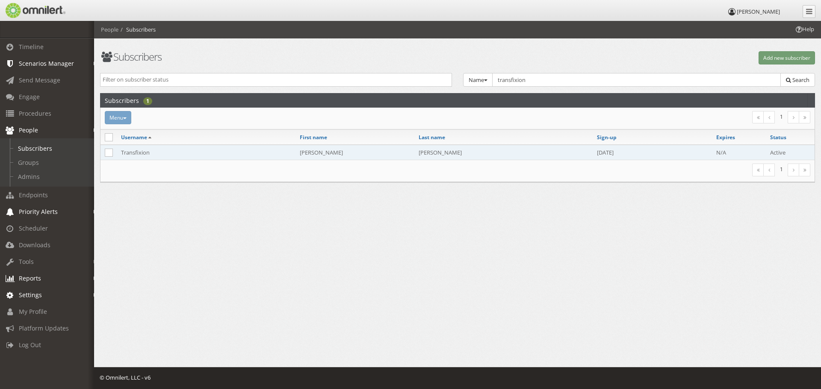
click at [131, 153] on td "Transfixion" at bounding box center [206, 152] width 179 height 15
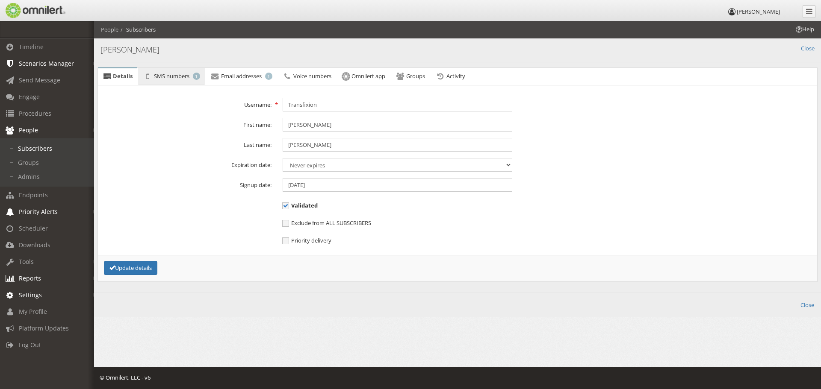
click at [173, 77] on span "SMS numbers" at bounding box center [171, 76] width 35 height 8
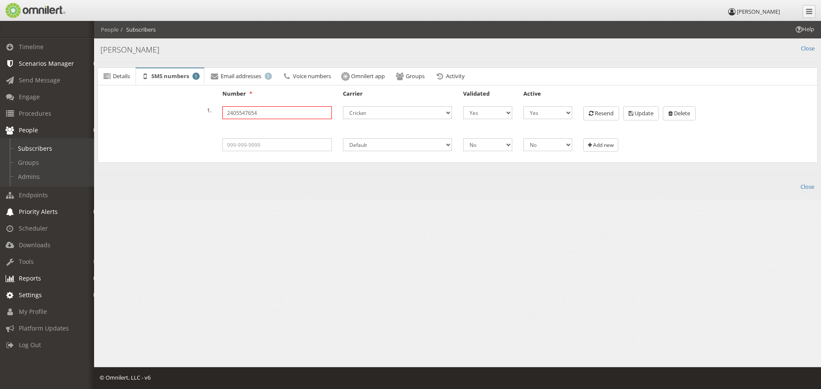
drag, startPoint x: 246, startPoint y: 114, endPoint x: 256, endPoint y: 115, distance: 10.0
click at [256, 115] on input "2405547654" at bounding box center [276, 112] width 109 height 13
click at [262, 112] on input "2405547654" at bounding box center [276, 112] width 109 height 13
drag, startPoint x: 245, startPoint y: 111, endPoint x: 262, endPoint y: 121, distance: 19.0
click at [258, 115] on input "2405547654" at bounding box center [276, 112] width 109 height 13
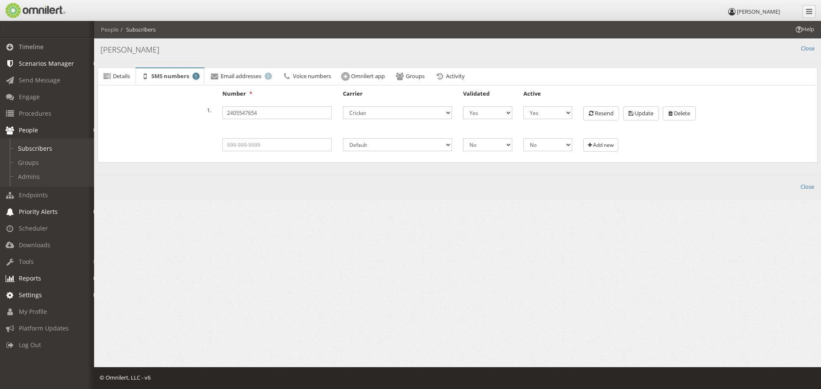
drag, startPoint x: 29, startPoint y: 46, endPoint x: 34, endPoint y: 46, distance: 5.1
click at [29, 46] on span "Timeline" at bounding box center [31, 47] width 25 height 8
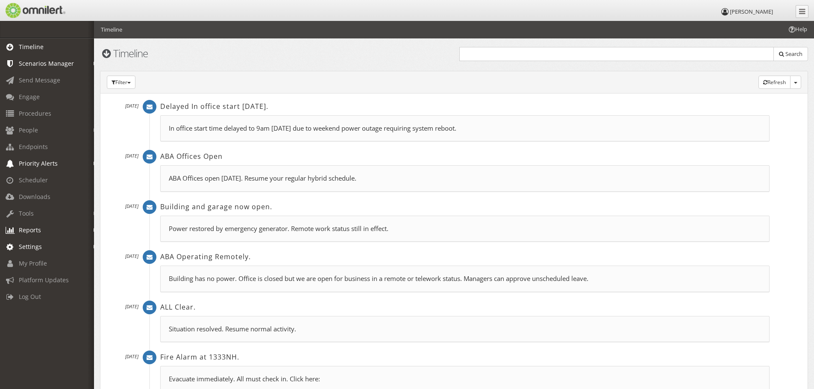
click at [150, 102] on div "Delayed In office start [DATE]. [DATE] In office start time delayed to 9am [DAT…" at bounding box center [459, 125] width 621 height 50
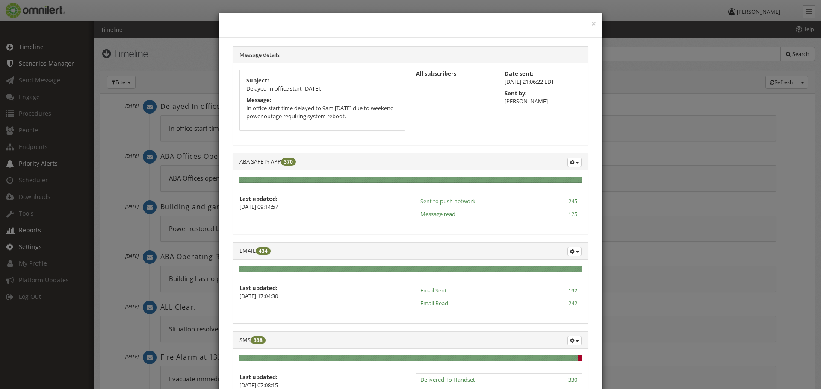
click at [27, 113] on div "× Message details Subject: Delayed In office start [DATE]. Message: In office s…" at bounding box center [410, 194] width 821 height 389
click at [592, 23] on button "×" at bounding box center [593, 24] width 5 height 9
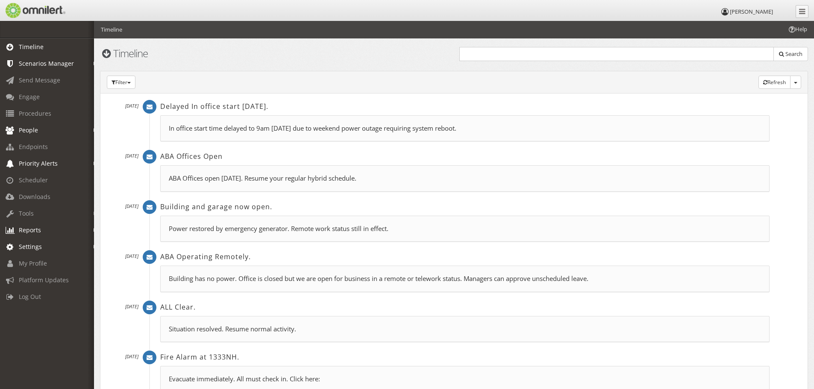
click at [23, 128] on span "People" at bounding box center [28, 130] width 19 height 8
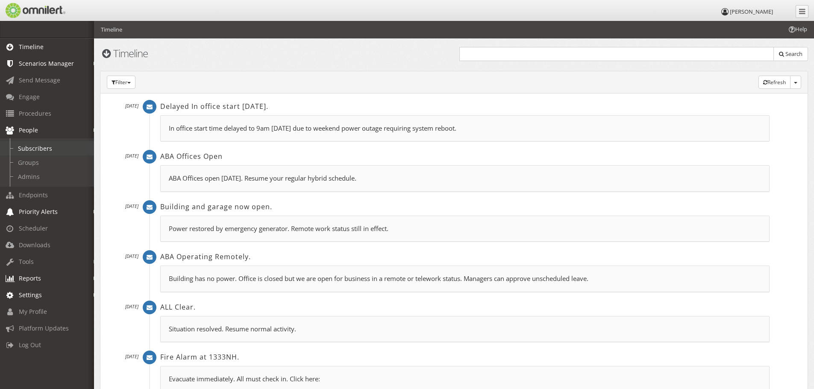
click at [32, 148] on link "Subscribers" at bounding box center [51, 148] width 102 height 14
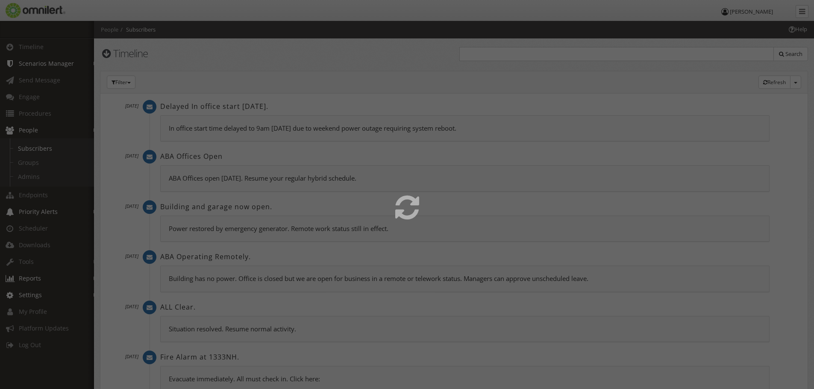
select select
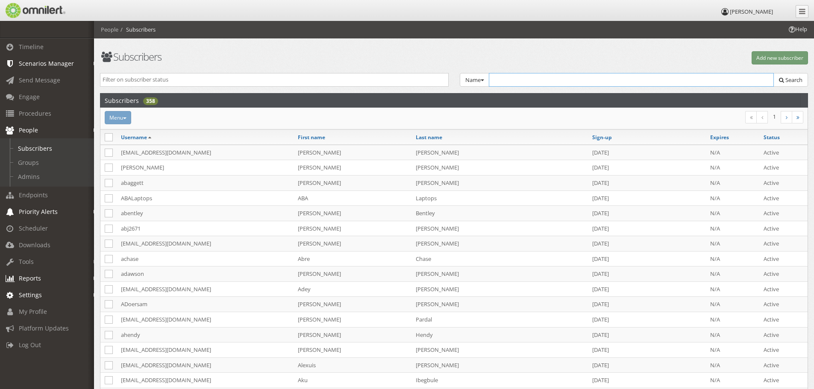
click at [552, 78] on input "text" at bounding box center [631, 80] width 285 height 14
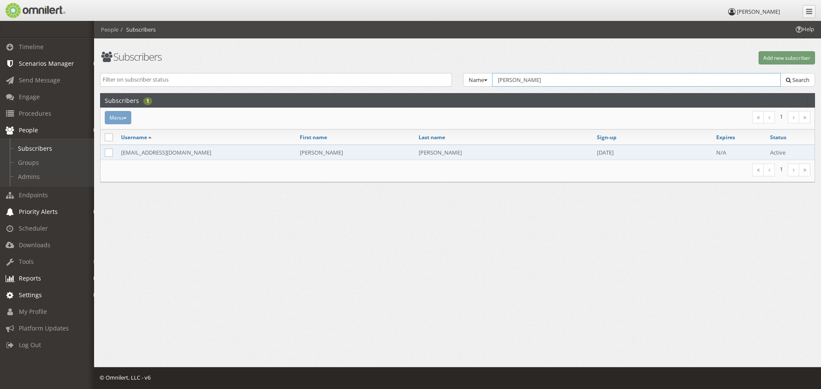
type input "[PERSON_NAME]"
click at [148, 153] on td "[EMAIL_ADDRESS][DOMAIN_NAME]" at bounding box center [206, 152] width 179 height 15
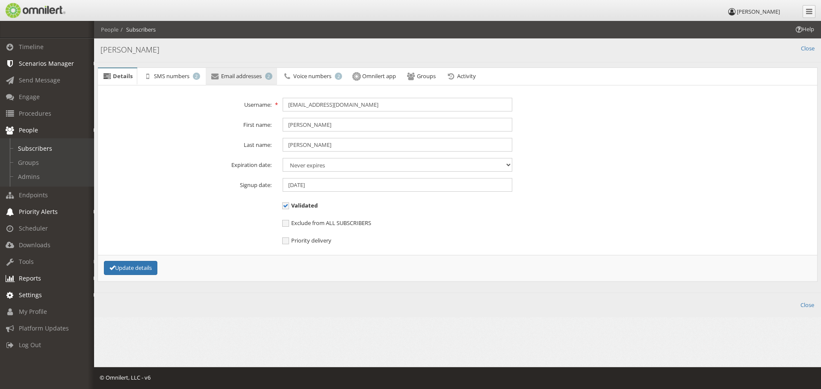
click at [222, 77] on span "Email addresses" at bounding box center [241, 76] width 41 height 8
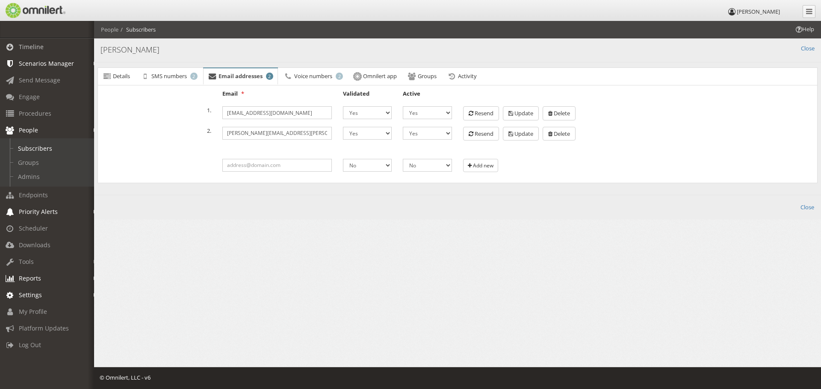
click at [32, 46] on span "Timeline" at bounding box center [31, 47] width 25 height 8
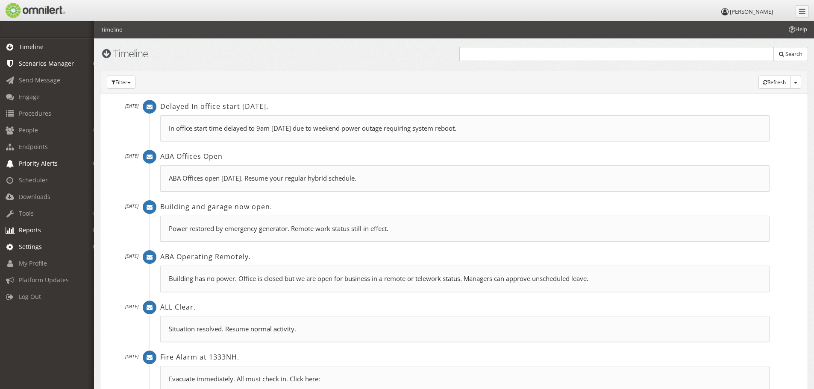
click at [222, 107] on h2 "Delayed In office start [DATE]." at bounding box center [464, 106] width 609 height 9
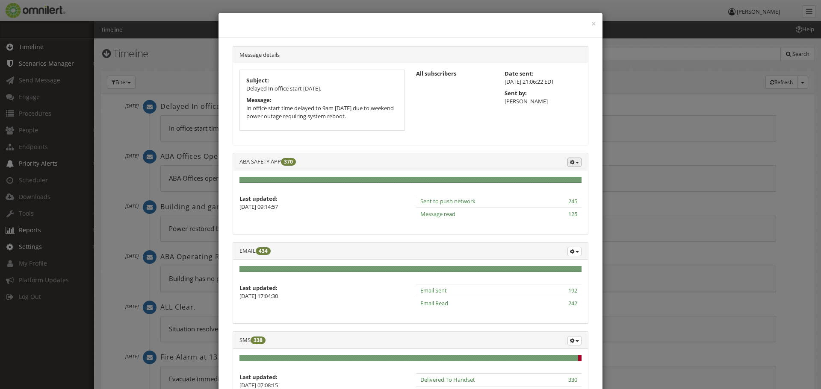
click at [575, 162] on span "button" at bounding box center [576, 163] width 3 height 2
click at [591, 25] on button "×" at bounding box center [593, 24] width 5 height 9
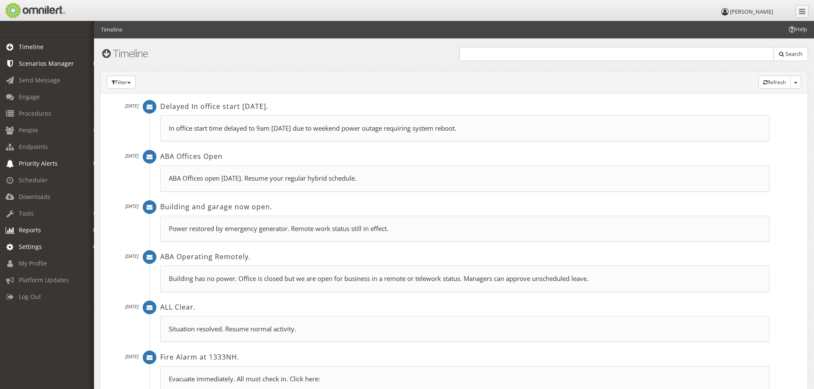
click at [46, 65] on span "Scenarios Manager" at bounding box center [46, 63] width 55 height 8
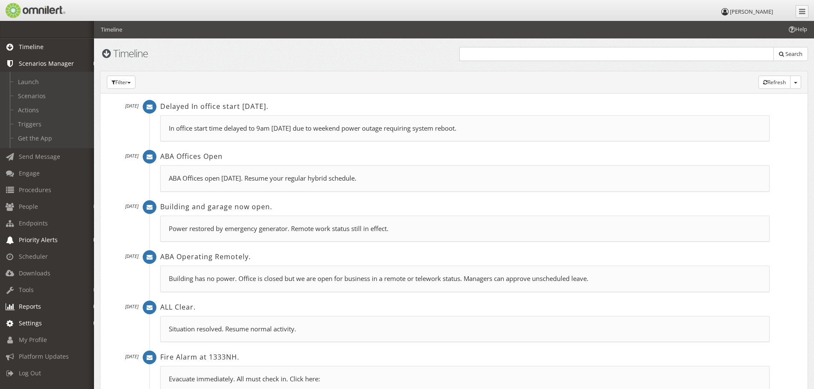
click at [791, 28] on icon at bounding box center [792, 29] width 6 height 6
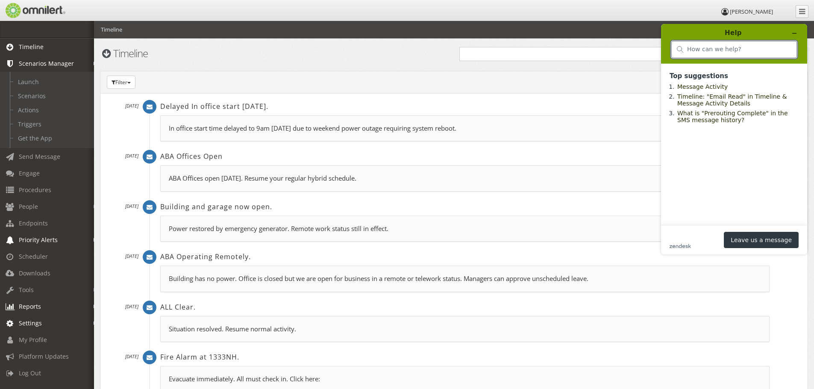
click at [749, 47] on input "search" at bounding box center [739, 50] width 104 height 8
type input "scenarios"
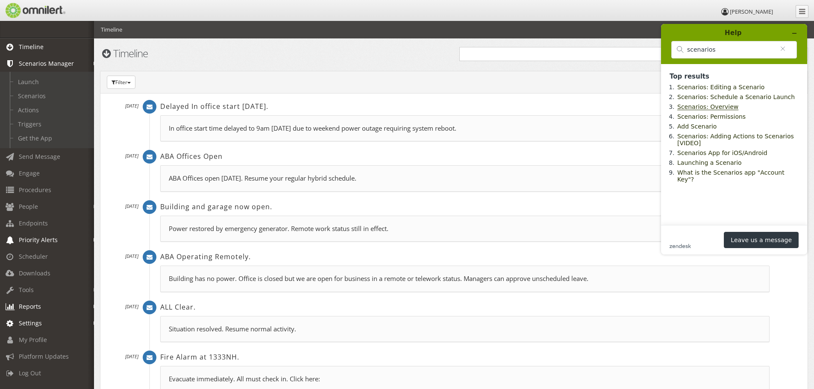
click at [718, 110] on link "Scenarios: Overview" at bounding box center [707, 106] width 61 height 7
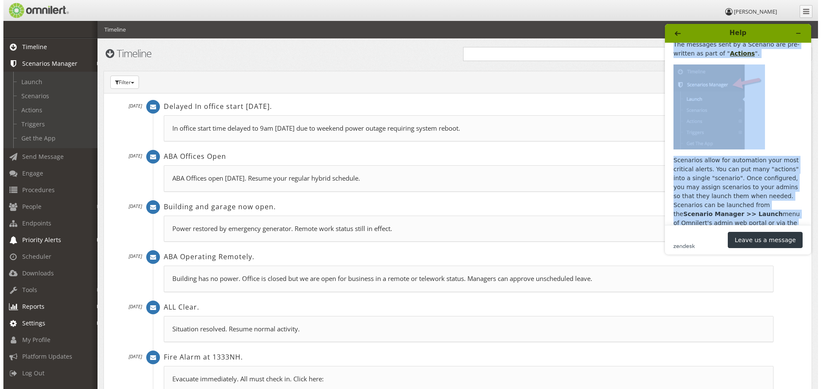
scroll to position [97, 0]
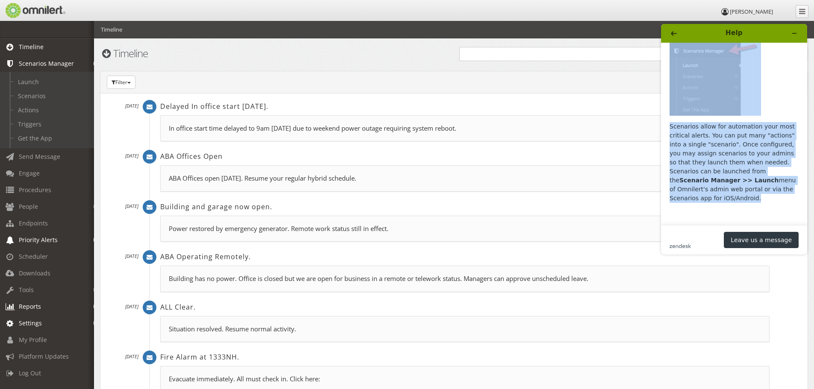
drag, startPoint x: 671, startPoint y: 75, endPoint x: 712, endPoint y: 202, distance: 133.3
click at [712, 202] on div "A "Scenario" is a pre-scripted message (or multiple messages) that can be launc…" at bounding box center [734, 95] width 129 height 245
copy div "A "Scenario" is a pre-scripted message (or multiple messages) that can be launc…"
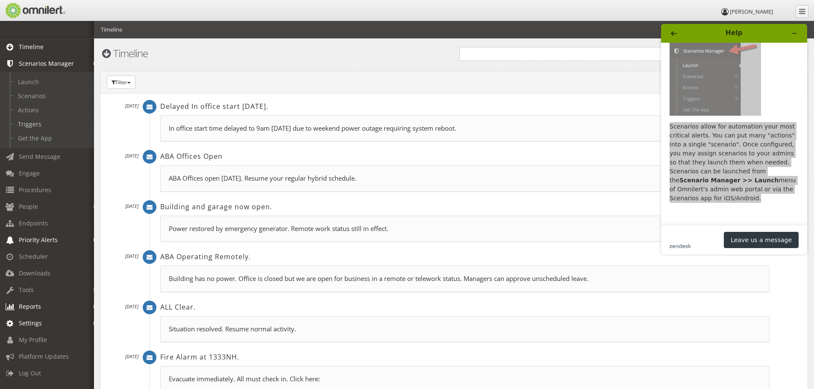
click at [27, 124] on link "Triggers" at bounding box center [51, 124] width 102 height 14
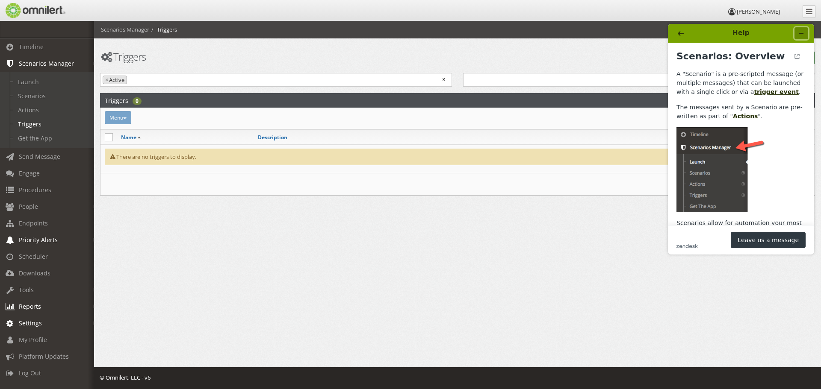
click at [798, 32] on icon "Minimize widget" at bounding box center [801, 33] width 6 height 6
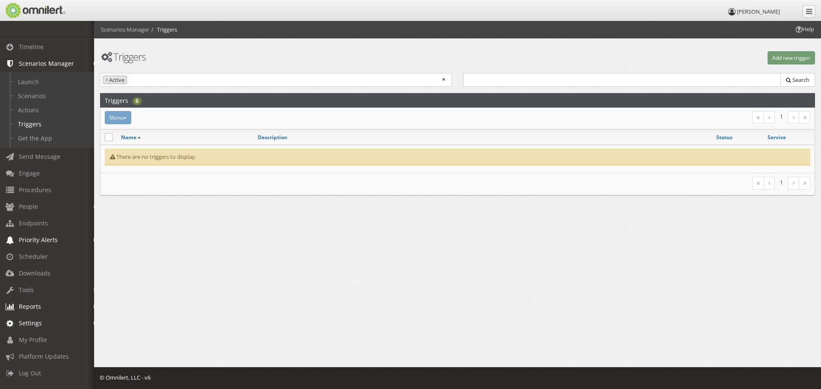
click at [799, 28] on icon at bounding box center [798, 29] width 6 height 6
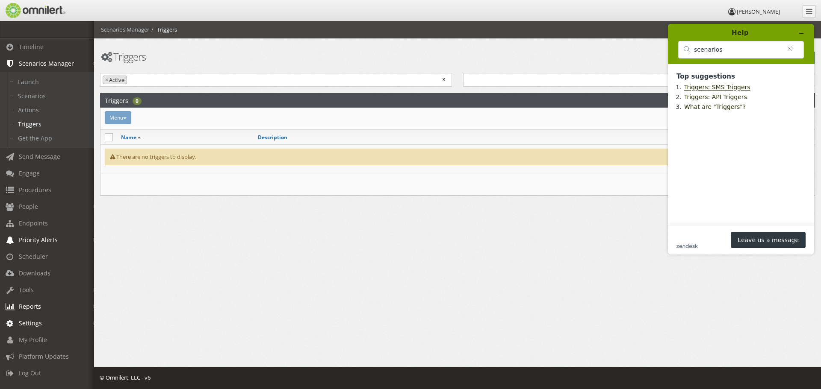
click at [715, 88] on link "Triggers: SMS Triggers" at bounding box center [717, 87] width 66 height 7
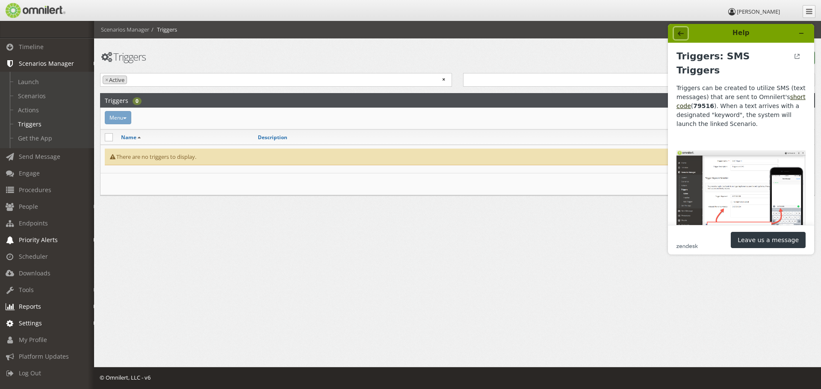
click at [677, 32] on button "Back" at bounding box center [681, 33] width 14 height 12
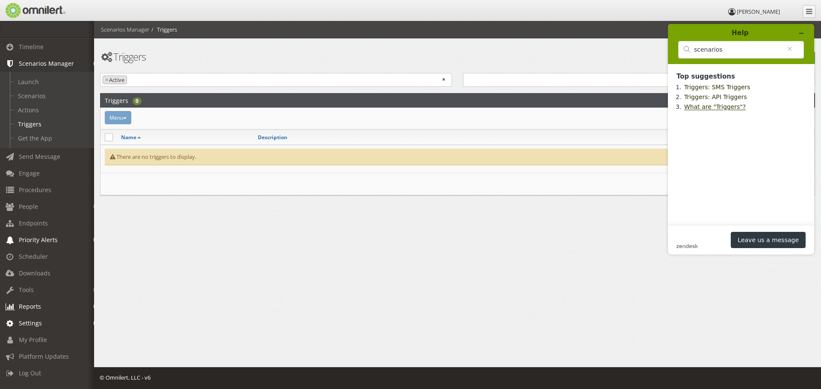
click at [712, 109] on link "What are "Triggers"?" at bounding box center [715, 106] width 62 height 7
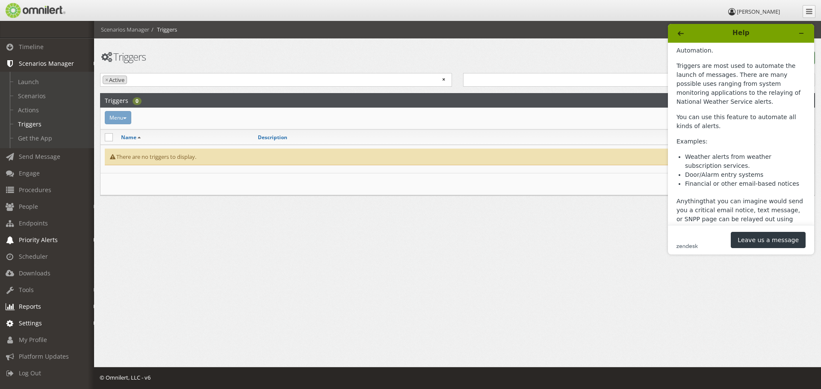
scroll to position [434, 0]
click at [695, 247] on link "this video" at bounding box center [703, 250] width 33 height 7
click at [678, 34] on icon "Back" at bounding box center [680, 33] width 6 height 5
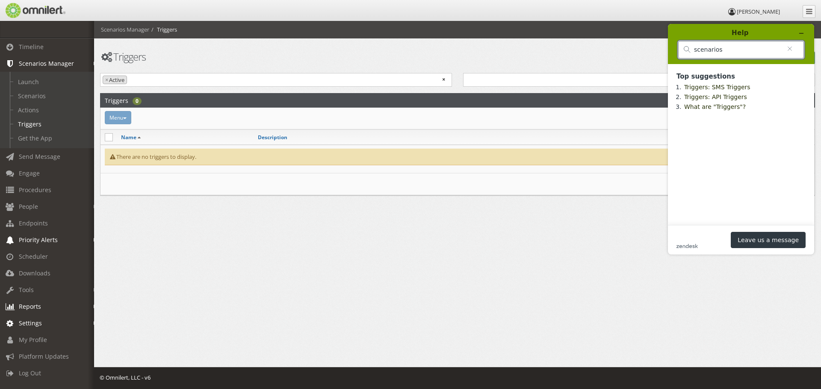
click at [721, 53] on input "scenarios" at bounding box center [737, 50] width 87 height 8
drag, startPoint x: 730, startPoint y: 55, endPoint x: 681, endPoint y: 61, distance: 48.7
click at [681, 51] on div "scenarios" at bounding box center [741, 50] width 126 height 18
type input "launch scenario"
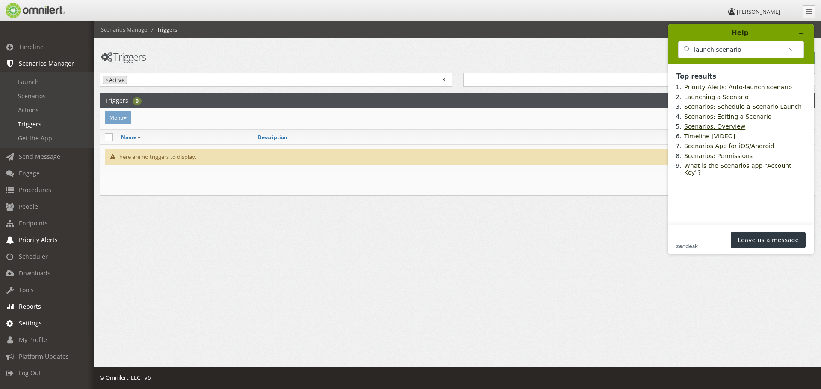
click at [705, 130] on link "Scenarios: Overview" at bounding box center [714, 126] width 61 height 7
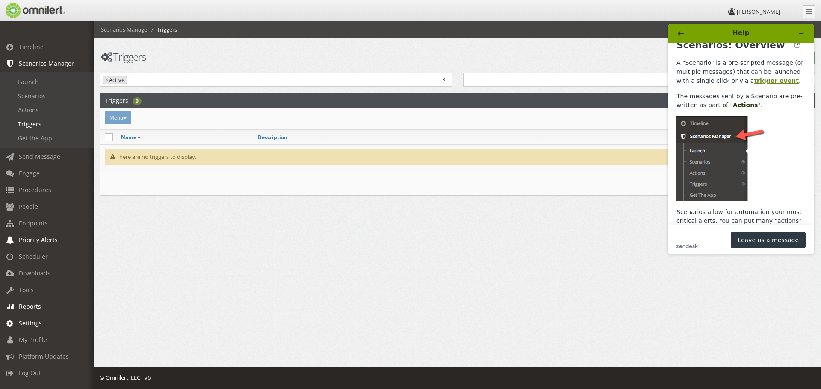
scroll to position [0, 0]
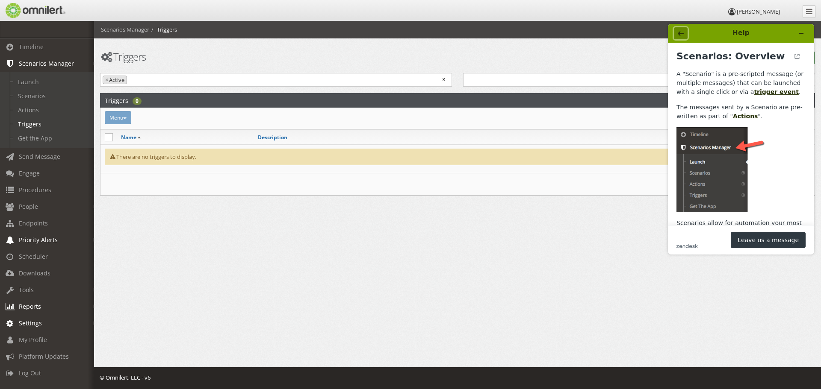
click at [678, 29] on button "Back" at bounding box center [681, 33] width 14 height 12
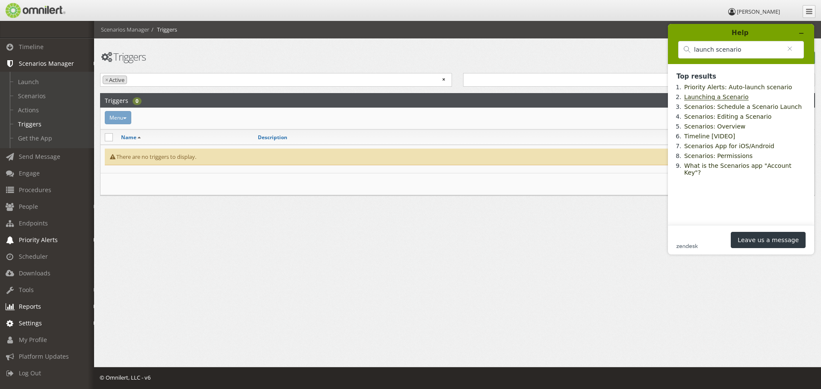
click at [724, 99] on link "Launching a Scenario" at bounding box center [716, 97] width 65 height 7
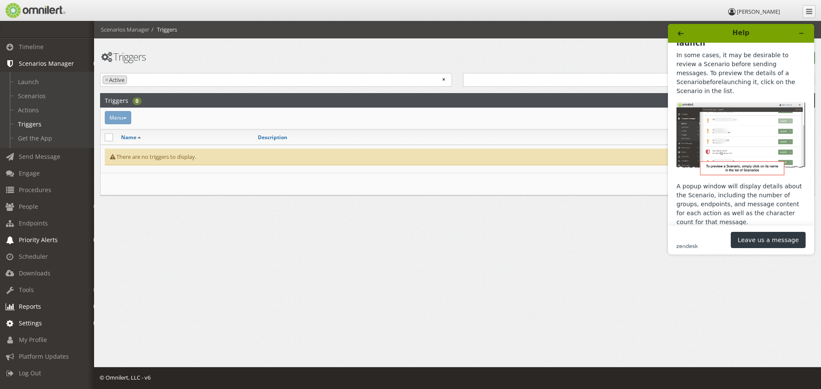
scroll to position [302, 0]
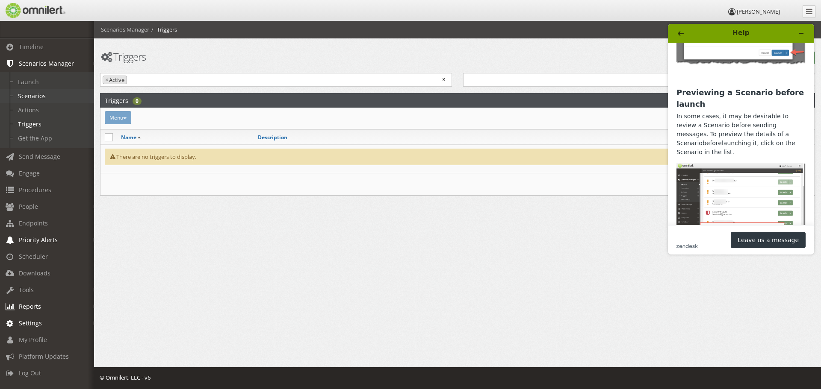
click at [26, 96] on link "Scenarios" at bounding box center [51, 96] width 102 height 14
click at [126, 117] on div "Menu Activate Inactivate [GEOGRAPHIC_DATA]" at bounding box center [337, 117] width 477 height 13
click at [715, 243] on p "A popup window will display details about the Scenario, including the number of…" at bounding box center [740, 265] width 129 height 45
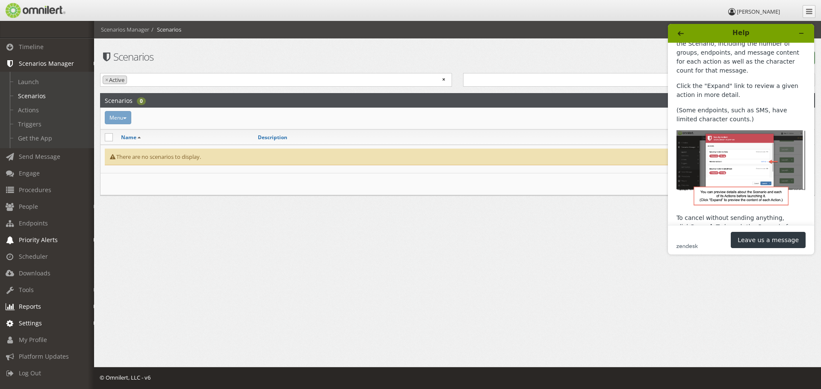
scroll to position [516, 0]
click at [798, 25] on header "Help" at bounding box center [741, 33] width 146 height 19
click at [799, 33] on icon "Minimize widget" at bounding box center [801, 33] width 6 height 6
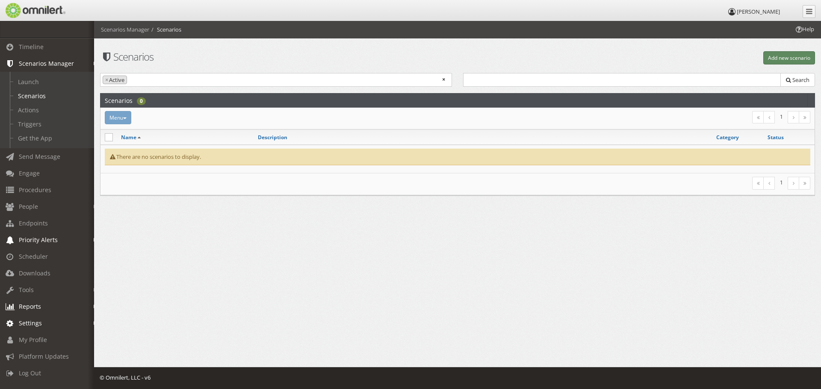
click at [777, 58] on button "Add new scenario" at bounding box center [789, 57] width 52 height 13
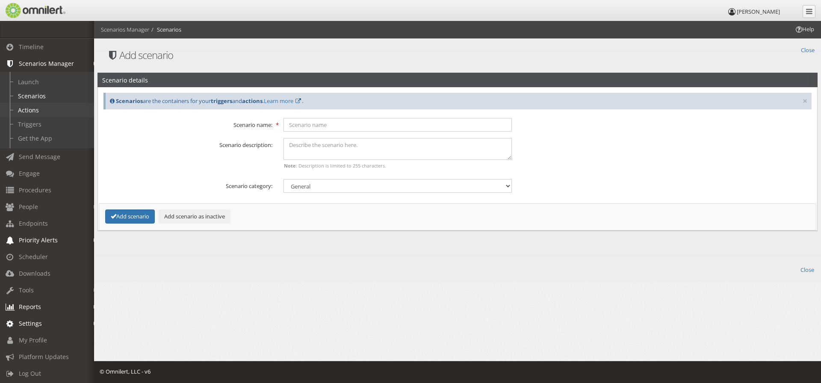
click at [29, 110] on link "Actions" at bounding box center [51, 110] width 102 height 14
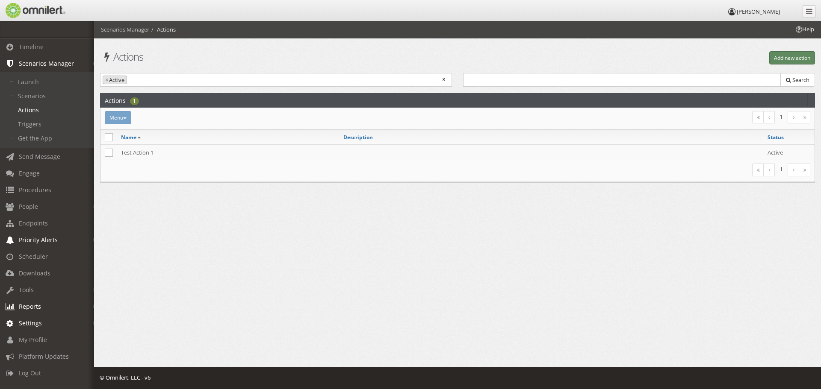
click at [790, 58] on button "Add new action" at bounding box center [792, 57] width 46 height 13
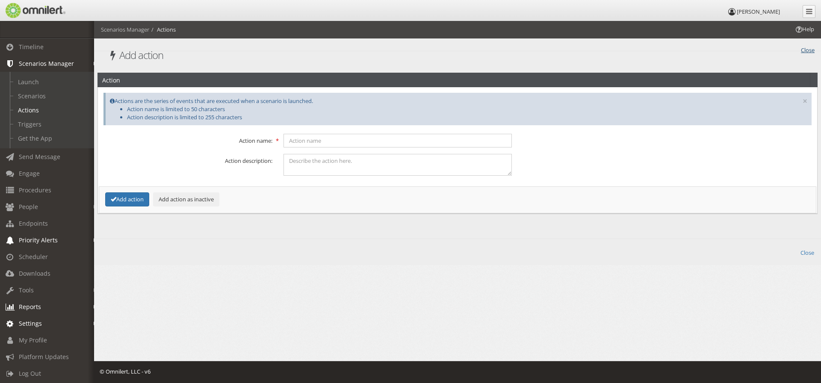
click at [808, 50] on link "Close" at bounding box center [807, 49] width 14 height 10
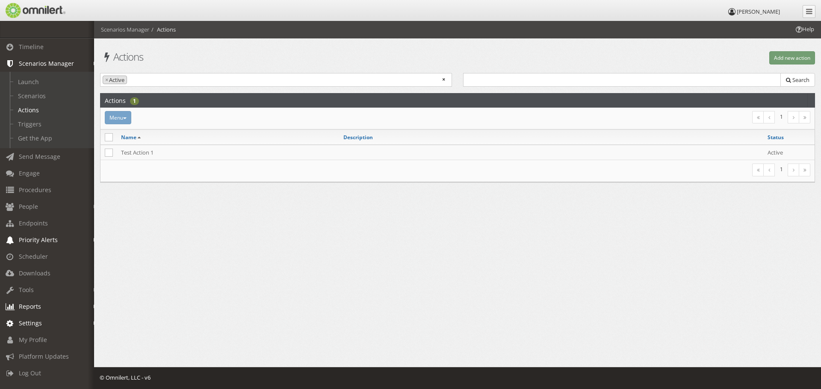
click at [803, 25] on span "Help" at bounding box center [804, 29] width 20 height 8
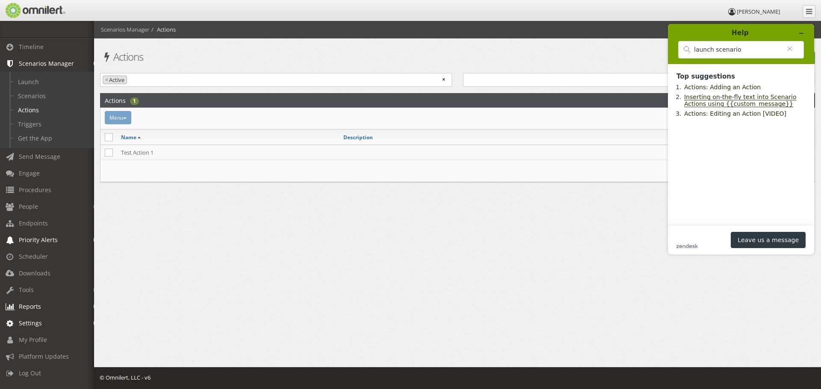
click at [767, 98] on link "Inserting on-the-fly text into Scenario Actions using {{custom_message}}" at bounding box center [740, 101] width 112 height 14
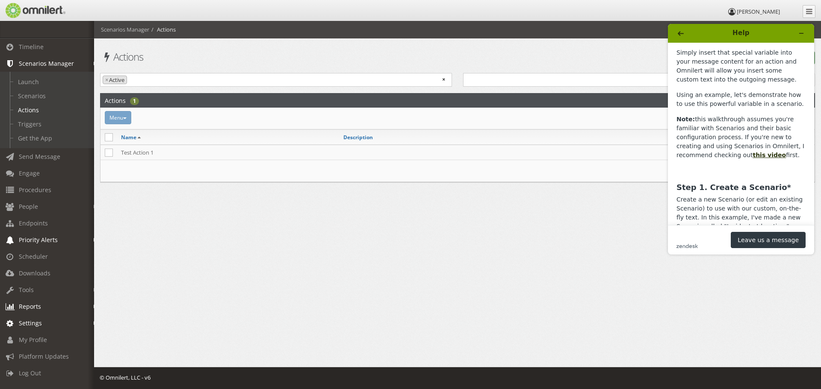
scroll to position [128, 0]
click at [752, 153] on link "this video" at bounding box center [768, 156] width 33 height 7
click at [801, 32] on icon "Minimize widget" at bounding box center [801, 33] width 6 height 6
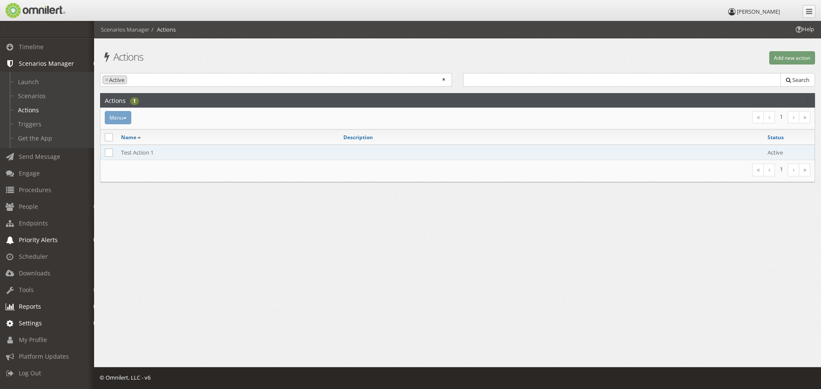
click at [132, 153] on td "Test Action 1" at bounding box center [228, 152] width 222 height 15
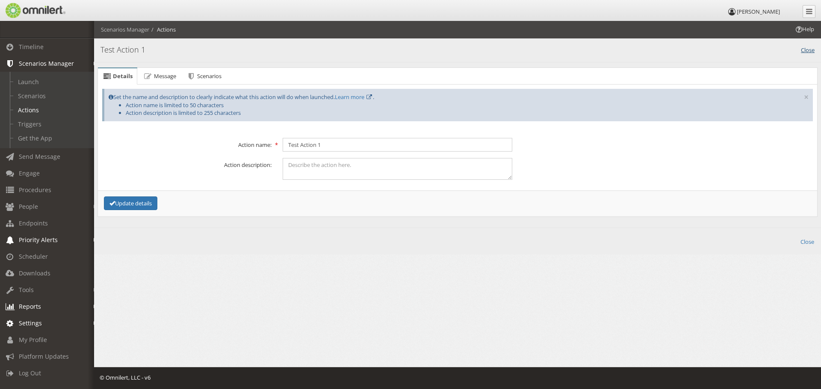
click at [805, 48] on link "Close" at bounding box center [807, 49] width 14 height 10
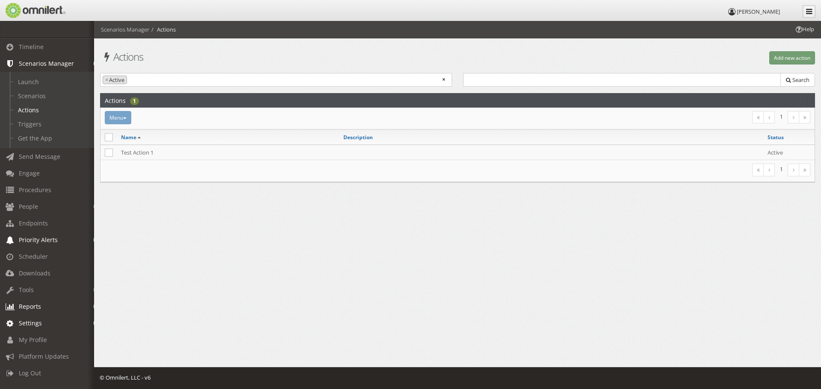
click at [809, 10] on icon at bounding box center [809, 11] width 6 height 7
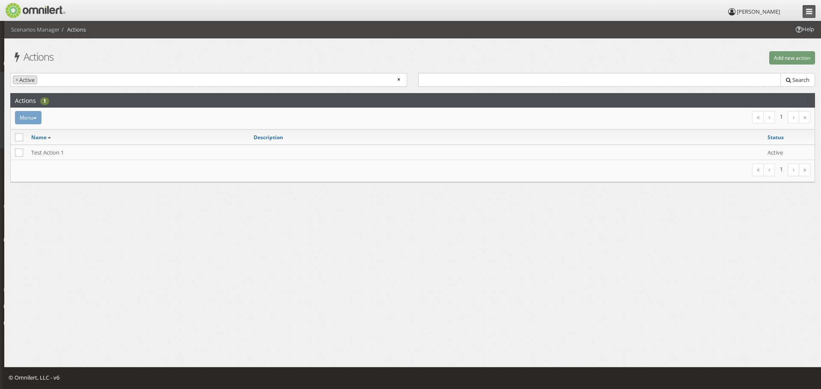
click at [809, 6] on link at bounding box center [808, 11] width 13 height 13
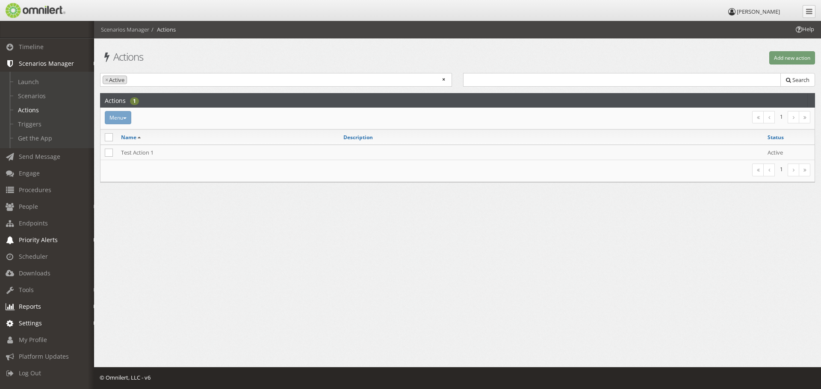
click at [806, 26] on span "Help" at bounding box center [804, 29] width 20 height 8
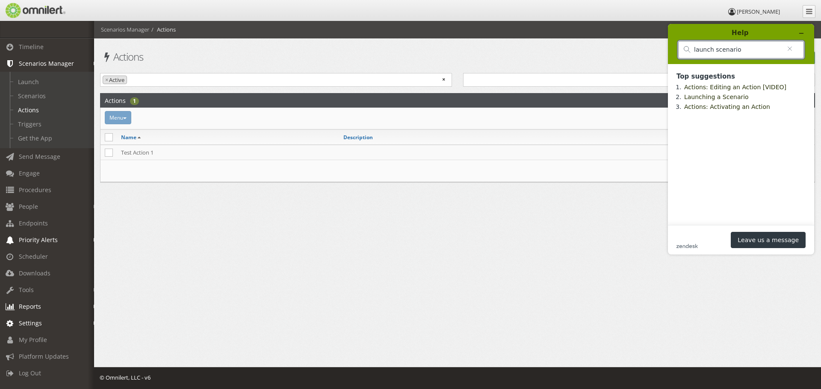
click at [733, 50] on input "launch scenario" at bounding box center [737, 50] width 87 height 8
drag, startPoint x: 681, startPoint y: 60, endPoint x: 653, endPoint y: 61, distance: 27.8
click at [661, 61] on html "Help launch scenario Top suggestions Actions: Editing an Action [VIDEO] Launchi…" at bounding box center [741, 139] width 160 height 244
type input "procedure"
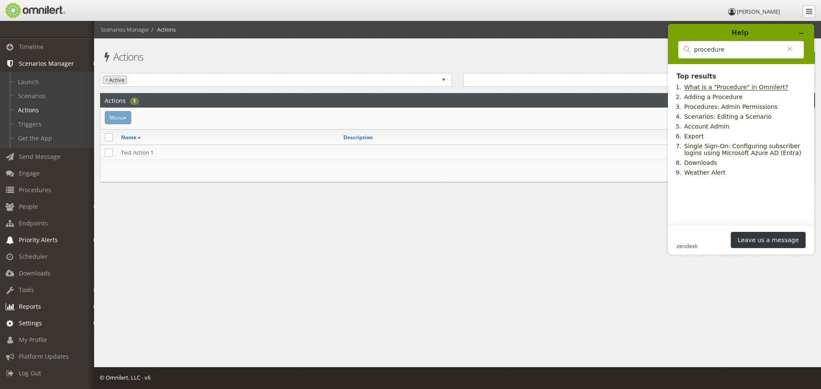
click at [746, 87] on link "What is a "Procedure" in Omnilert?" at bounding box center [736, 87] width 104 height 7
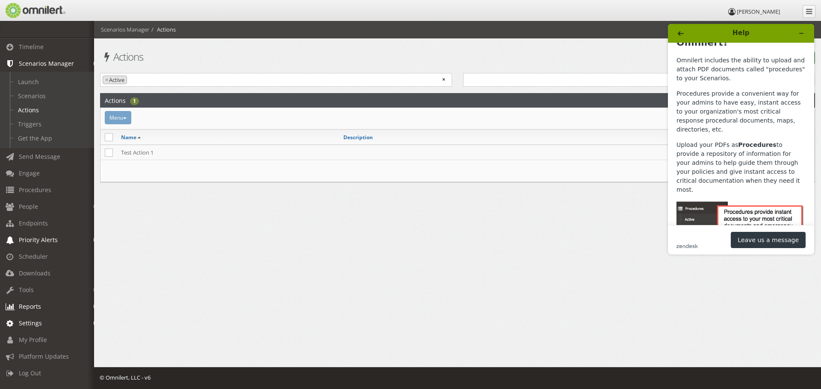
scroll to position [43, 0]
click at [687, 140] on p "Upload your PDFs as Procedures to provide a repository of information for your …" at bounding box center [740, 167] width 129 height 54
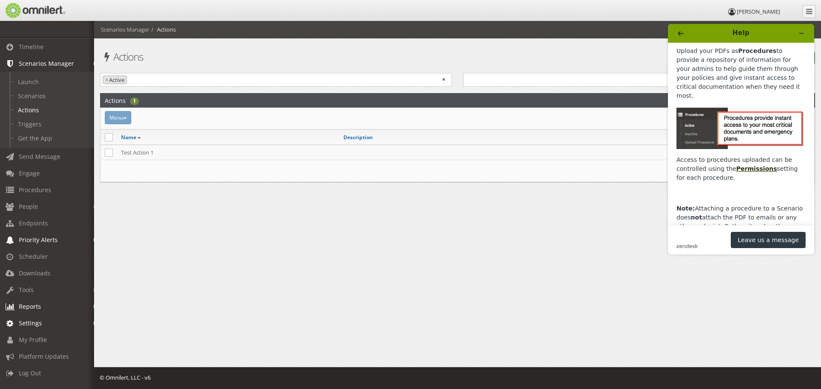
scroll to position [143, 0]
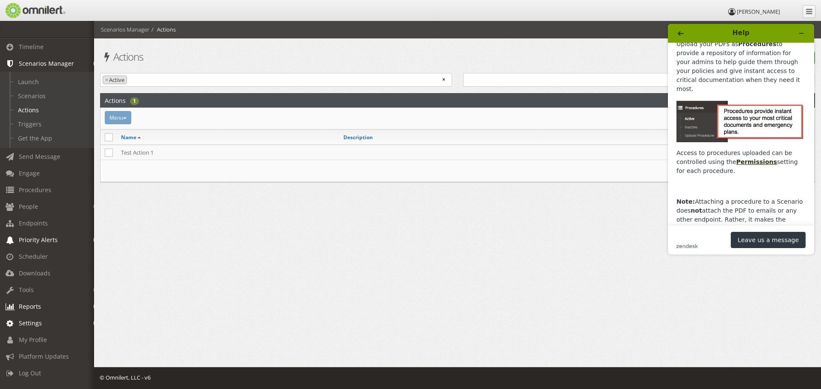
click at [748, 182] on p at bounding box center [740, 186] width 129 height 9
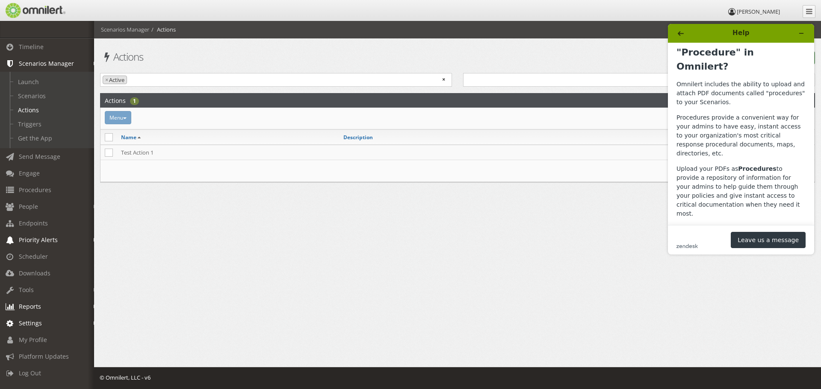
scroll to position [0, 0]
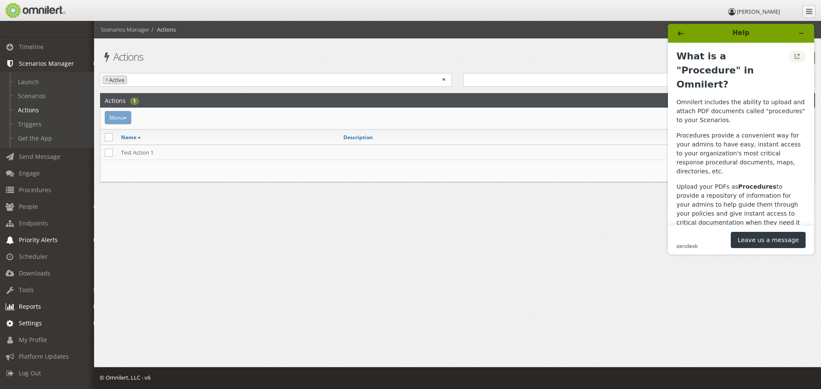
click at [794, 58] on icon "View original article" at bounding box center [796, 56] width 7 height 6
click at [29, 191] on span "Procedures" at bounding box center [35, 190] width 32 height 8
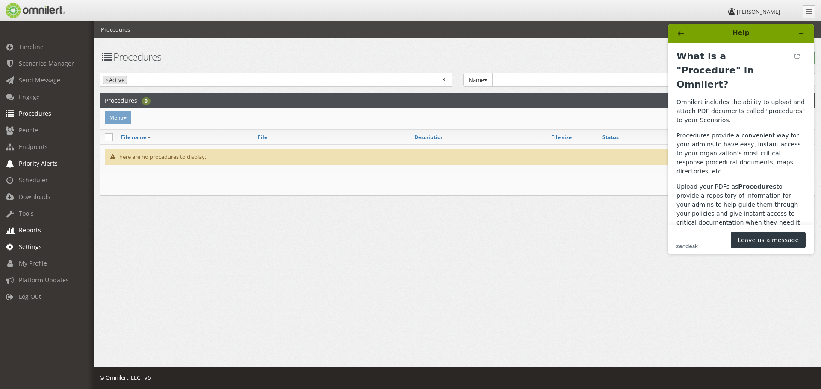
click at [603, 232] on div "Help Procedures Procedures Add new procedure Active Inactive × × Active Name Na…" at bounding box center [457, 128] width 727 height 215
click at [803, 32] on icon "Minimize widget" at bounding box center [801, 33] width 6 height 6
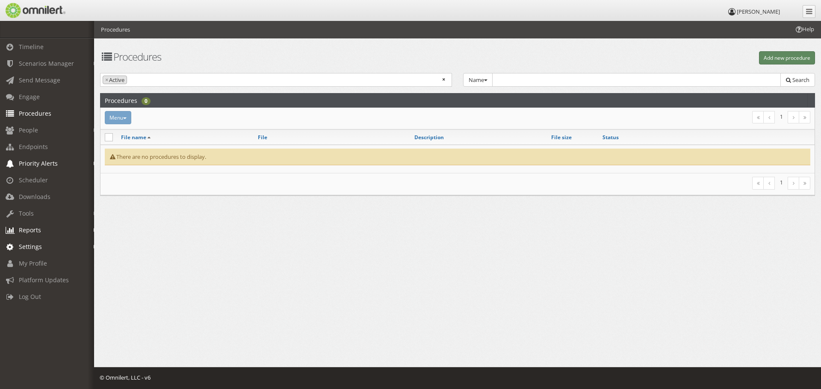
click at [782, 56] on button "Add new procedure" at bounding box center [787, 57] width 56 height 13
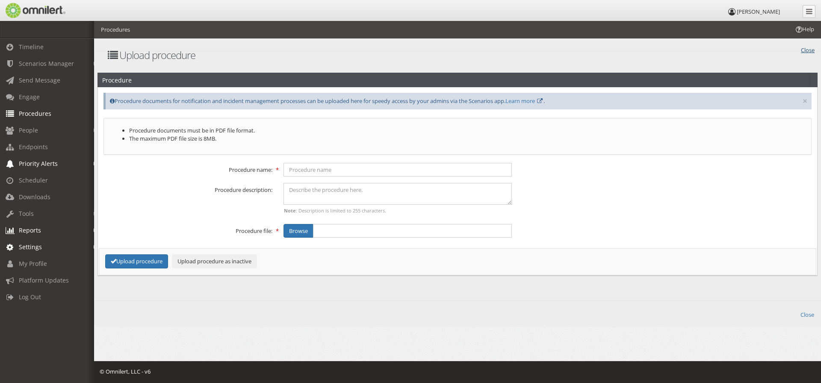
click at [803, 48] on link "Close" at bounding box center [807, 49] width 14 height 10
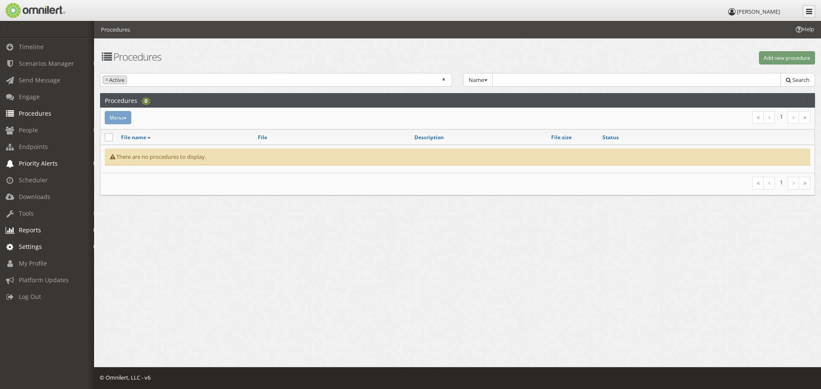
click at [806, 10] on icon at bounding box center [809, 11] width 6 height 7
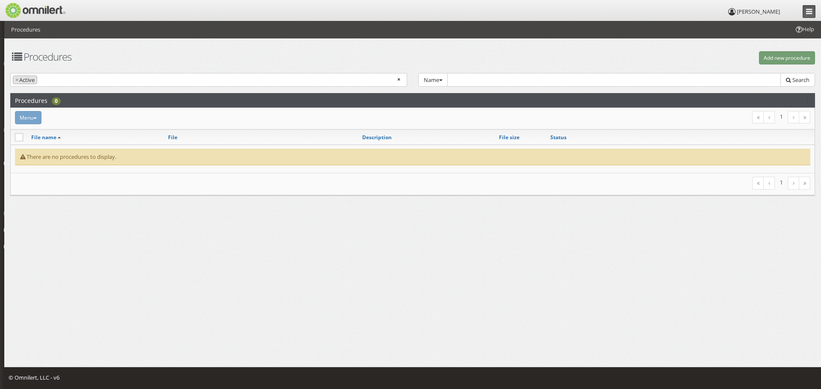
click at [806, 12] on icon at bounding box center [809, 11] width 6 height 7
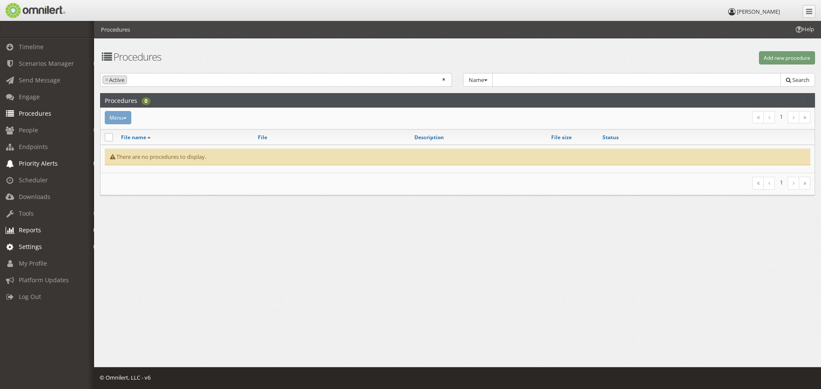
click at [806, 30] on span "Help" at bounding box center [804, 29] width 20 height 8
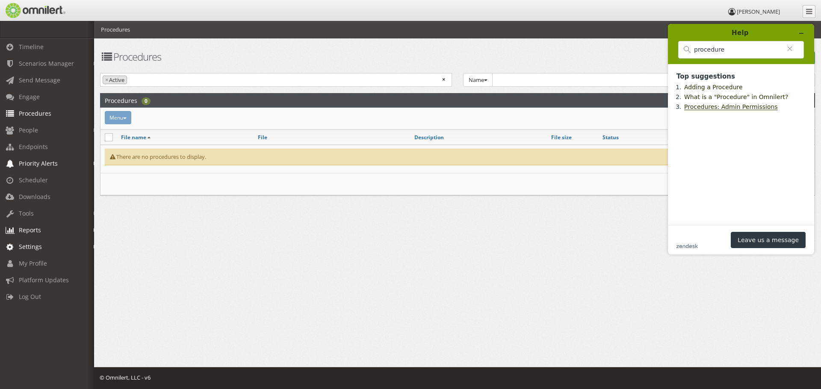
click at [746, 109] on link "Procedures: Admin Permissions" at bounding box center [731, 106] width 94 height 7
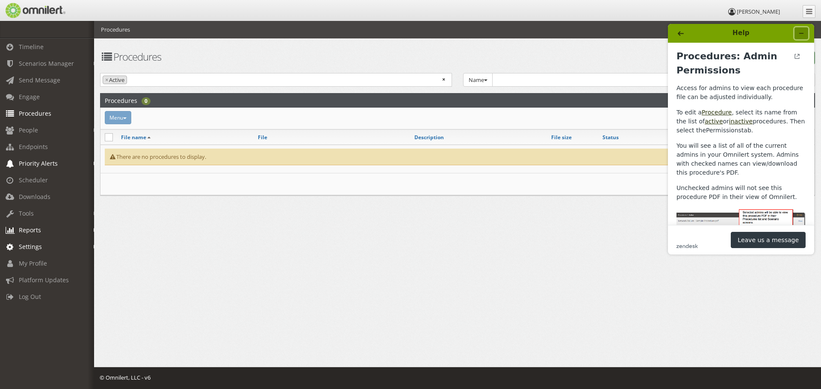
click at [802, 34] on icon "Minimize widget" at bounding box center [801, 33] width 6 height 6
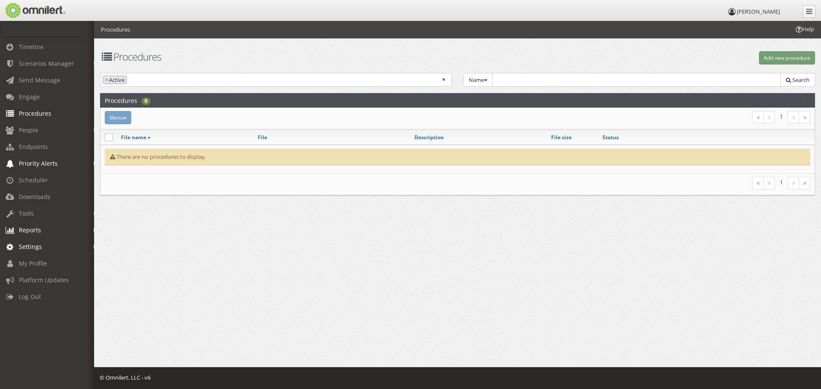
click at [799, 29] on icon at bounding box center [798, 29] width 6 height 6
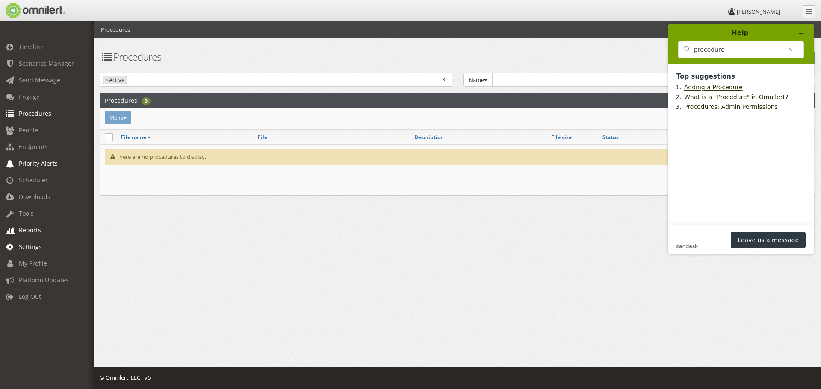
click at [694, 87] on link "Adding a Procedure" at bounding box center [713, 87] width 59 height 7
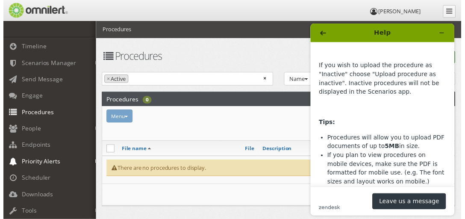
scroll to position [359, 0]
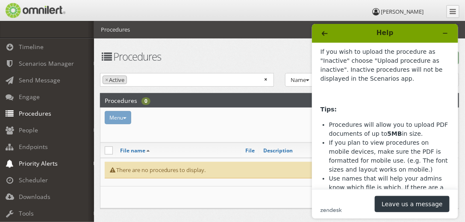
click at [40, 114] on span "Procedures" at bounding box center [35, 113] width 32 height 8
click at [446, 31] on icon "Minimize widget" at bounding box center [445, 33] width 6 height 6
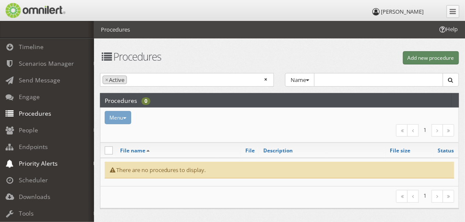
click at [433, 59] on button "Add new procedure" at bounding box center [431, 57] width 56 height 13
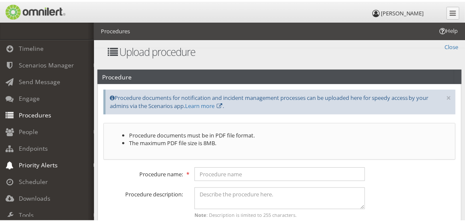
scroll to position [0, 0]
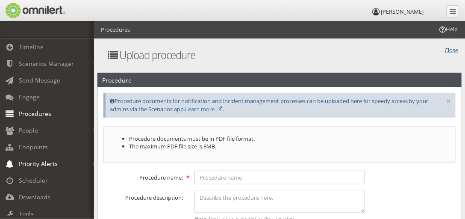
click at [452, 48] on link "Close" at bounding box center [452, 49] width 14 height 10
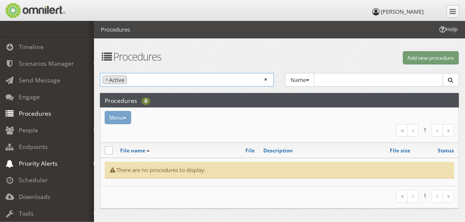
click at [165, 79] on input "search" at bounding box center [161, 80] width 65 height 8
click at [273, 124] on div "Menu Activate Inactivate [GEOGRAPHIC_DATA] 1" at bounding box center [279, 125] width 361 height 28
click at [197, 121] on div "Menu Activate Inactivate [GEOGRAPHIC_DATA]" at bounding box center [219, 117] width 241 height 13
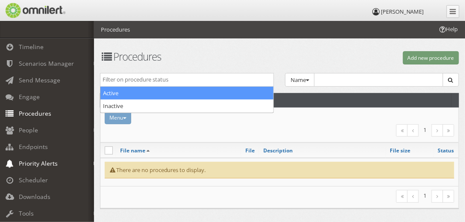
select select "active"
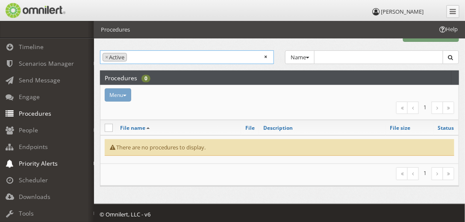
scroll to position [24, 0]
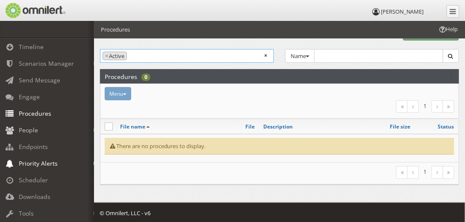
click at [94, 130] on em at bounding box center [96, 130] width 4 height 5
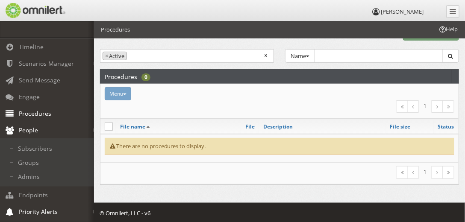
click at [94, 128] on em at bounding box center [96, 130] width 4 height 5
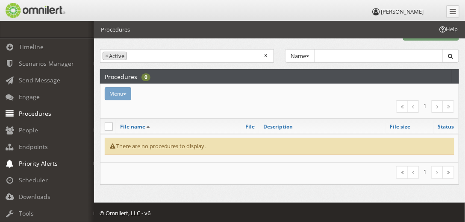
click at [94, 163] on em at bounding box center [96, 164] width 4 height 5
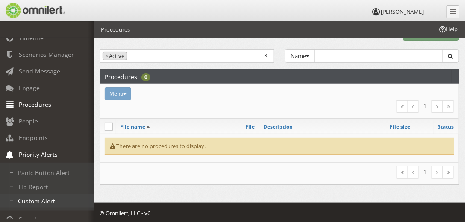
scroll to position [24, 0]
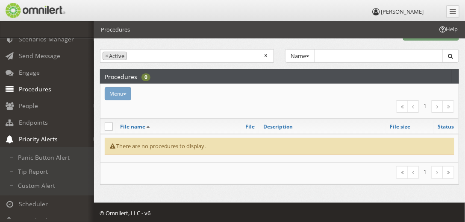
click at [94, 138] on em at bounding box center [96, 139] width 4 height 5
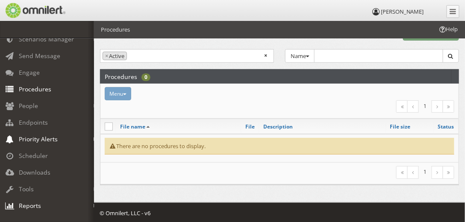
click at [31, 89] on span "Procedures" at bounding box center [35, 89] width 32 height 8
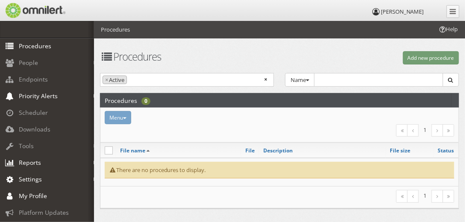
scroll to position [73, 0]
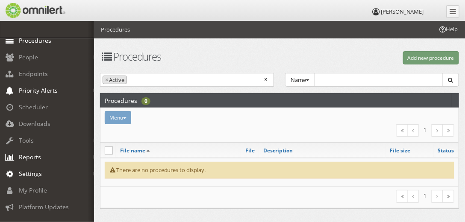
click at [94, 174] on em at bounding box center [96, 174] width 4 height 5
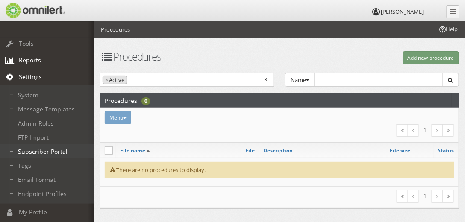
scroll to position [171, 0]
click at [38, 122] on link "Admin Roles" at bounding box center [51, 122] width 102 height 14
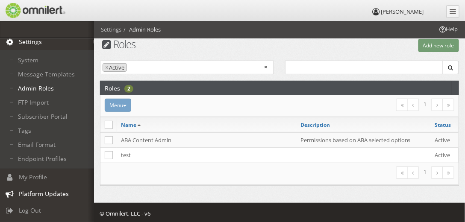
scroll to position [13, 0]
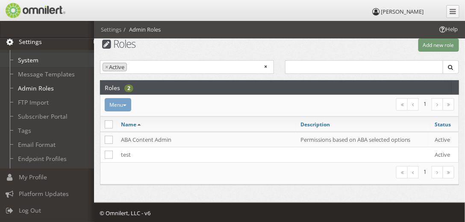
click at [24, 58] on link "System" at bounding box center [51, 60] width 102 height 14
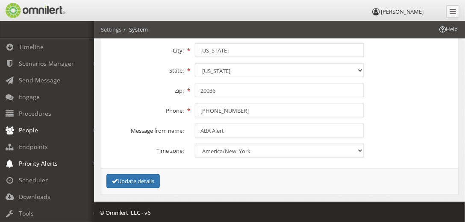
click at [26, 131] on span "People" at bounding box center [28, 130] width 19 height 8
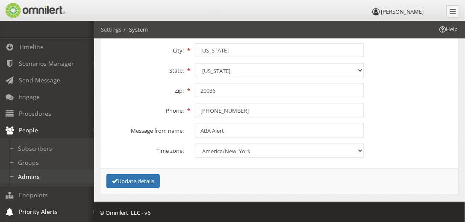
click at [27, 175] on link "Admins" at bounding box center [51, 177] width 102 height 14
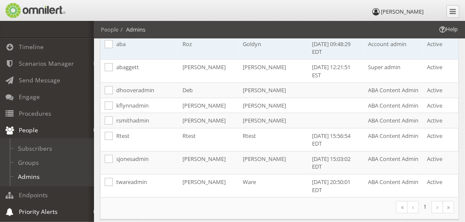
scroll to position [118, 0]
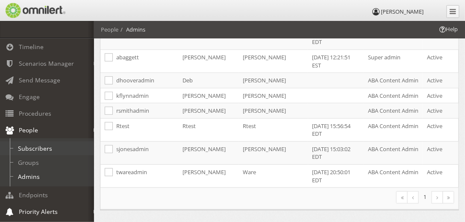
click at [32, 147] on link "Subscribers" at bounding box center [51, 148] width 102 height 14
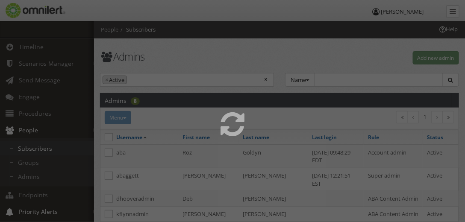
select select
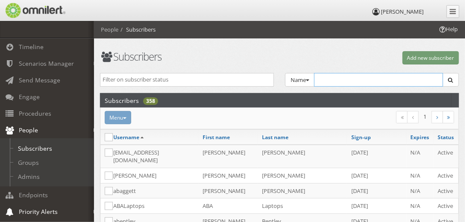
click at [325, 79] on input "text" at bounding box center [378, 80] width 129 height 14
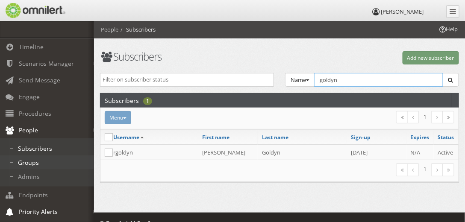
type input "goldyn"
click at [33, 162] on link "Groups" at bounding box center [51, 163] width 102 height 14
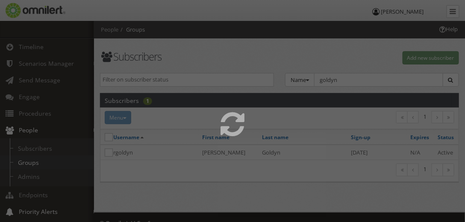
select select
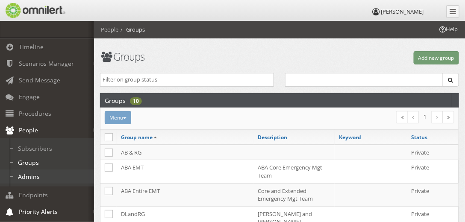
click at [28, 177] on link "Admins" at bounding box center [51, 177] width 102 height 14
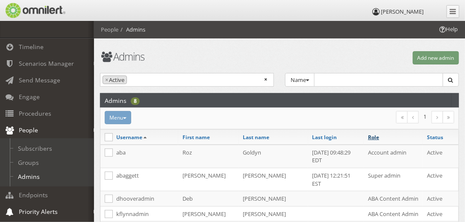
click at [374, 135] on link "Role" at bounding box center [373, 137] width 11 height 7
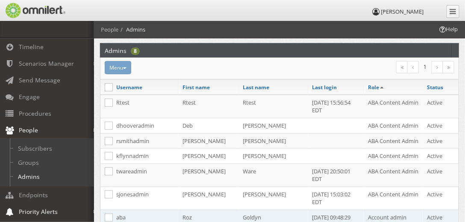
scroll to position [49, 0]
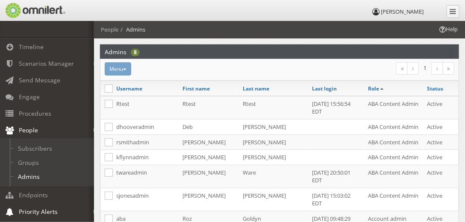
click at [125, 67] on div "Menu Activate Inactivate Assign to group Change admin role Reset admin role [GE…" at bounding box center [219, 68] width 241 height 13
click at [115, 70] on div "Menu Activate Inactivate Assign to group Change admin role Reset admin role [GE…" at bounding box center [219, 68] width 241 height 13
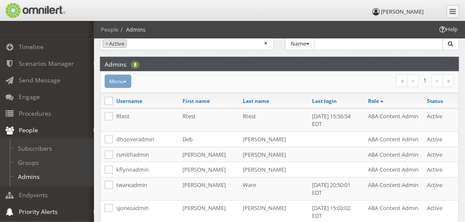
scroll to position [0, 0]
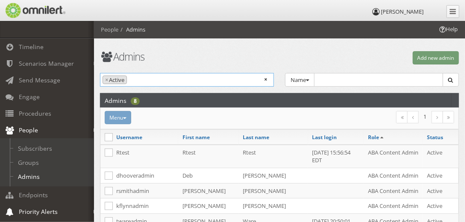
click at [243, 81] on ul "× × Active" at bounding box center [186, 79] width 173 height 11
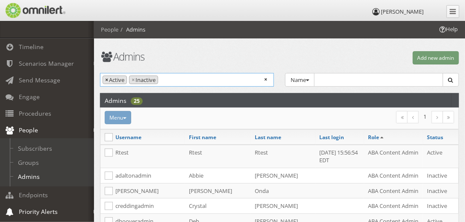
click at [106, 78] on span "×" at bounding box center [106, 80] width 3 height 8
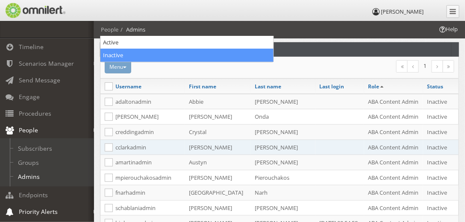
scroll to position [50, 0]
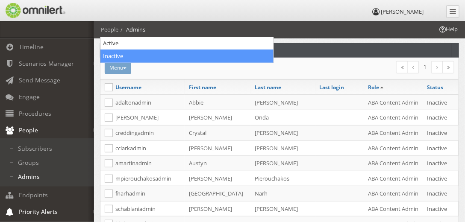
click at [125, 68] on div "Menu Activate Inactivate Assign to group Change admin role Reset admin role [GE…" at bounding box center [219, 67] width 241 height 13
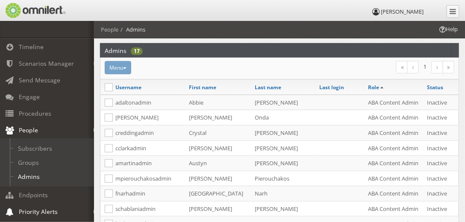
click at [115, 49] on h2 "Admins" at bounding box center [116, 51] width 22 height 14
click at [117, 68] on div "Menu Activate Inactivate Assign to group Change admin role Reset admin role [GE…" at bounding box center [219, 67] width 241 height 13
click at [126, 65] on div "Menu Activate Inactivate Assign to group Change admin role Reset admin role [GE…" at bounding box center [219, 67] width 241 height 13
click at [153, 48] on header "Admins 17" at bounding box center [279, 50] width 359 height 15
click at [114, 51] on h2 "Admins" at bounding box center [116, 51] width 22 height 14
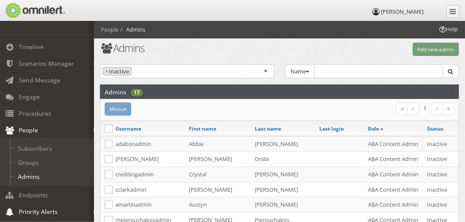
scroll to position [0, 0]
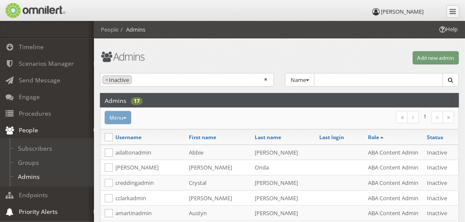
click at [104, 78] on li "× Inactive" at bounding box center [117, 80] width 29 height 9
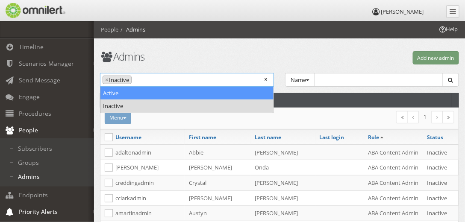
select select "active"
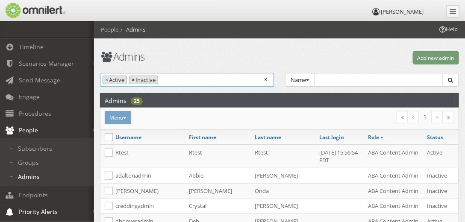
click at [132, 79] on span "×" at bounding box center [133, 80] width 3 height 8
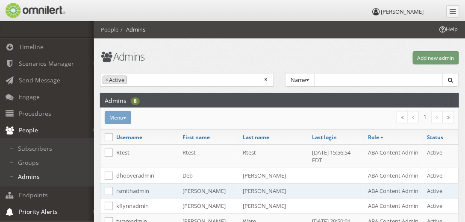
click at [438, 195] on div "Menu Activate Inactivate Assign to group Change admin role Reset admin role [GE…" at bounding box center [279, 207] width 358 height 198
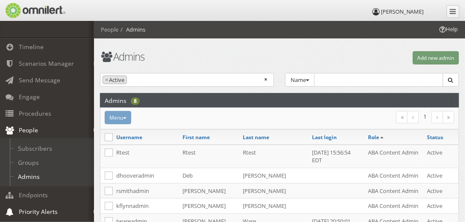
click at [342, 71] on div "Admins Add new admin Active Inactive × × Active Name Group Name Select group...…" at bounding box center [279, 183] width 371 height 325
click at [342, 77] on input "text" at bounding box center [378, 80] width 129 height 14
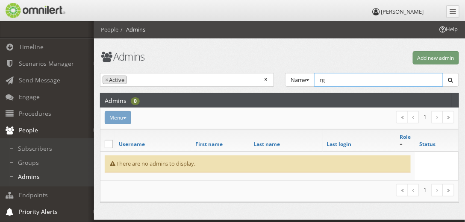
type input "rg"
click at [32, 129] on span "People" at bounding box center [28, 130] width 19 height 8
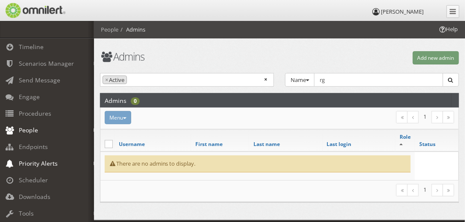
click at [23, 128] on span "People" at bounding box center [28, 130] width 19 height 8
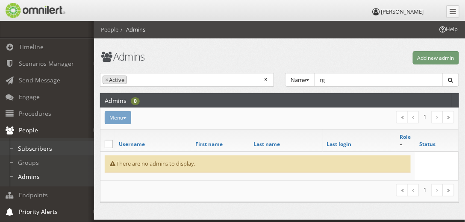
click at [35, 146] on link "Subscribers" at bounding box center [51, 148] width 102 height 14
select select
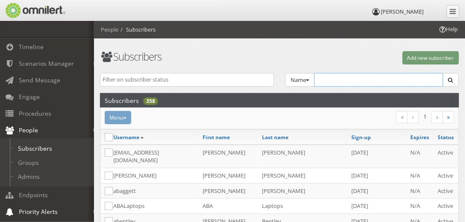
click at [340, 81] on input "text" at bounding box center [378, 80] width 129 height 14
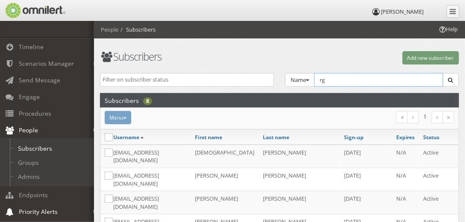
type input "rg"
click at [94, 62] on em at bounding box center [96, 64] width 4 height 5
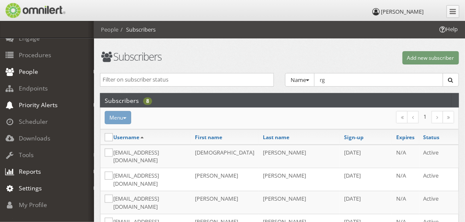
scroll to position [146, 0]
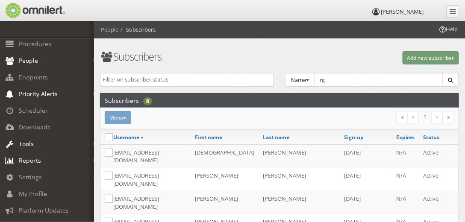
click at [94, 143] on link "Tools" at bounding box center [51, 143] width 102 height 17
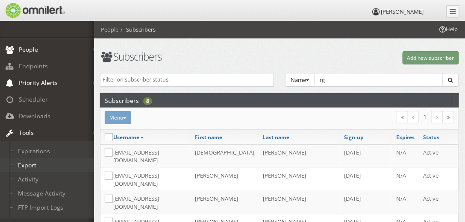
scroll to position [94, 0]
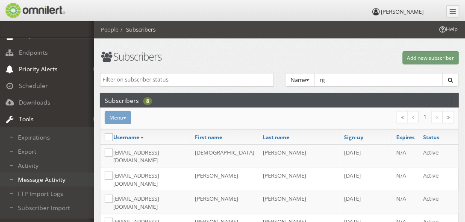
click at [45, 178] on link "Message Activity" at bounding box center [51, 180] width 102 height 14
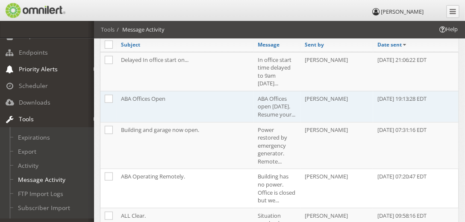
scroll to position [97, 0]
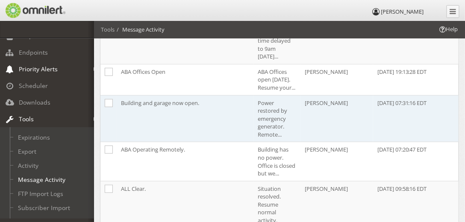
click at [322, 109] on td "[PERSON_NAME]" at bounding box center [336, 118] width 73 height 47
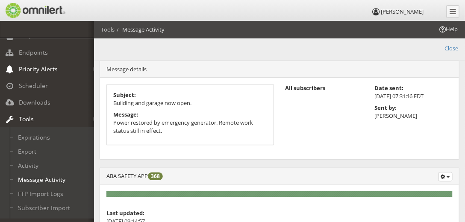
scroll to position [0, 0]
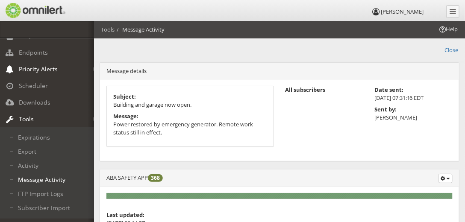
click at [386, 118] on p "[PERSON_NAME]" at bounding box center [413, 118] width 78 height 8
click at [416, 11] on span "[PERSON_NAME]" at bounding box center [402, 12] width 43 height 8
click at [379, 13] on icon at bounding box center [375, 12] width 9 height 6
click at [450, 13] on icon at bounding box center [453, 11] width 6 height 7
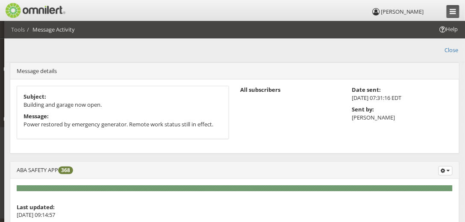
click at [450, 13] on icon at bounding box center [453, 11] width 6 height 7
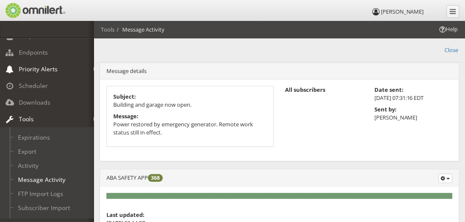
click at [109, 30] on li "Tools" at bounding box center [108, 30] width 14 height 8
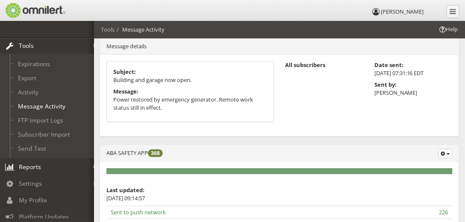
scroll to position [24, 0]
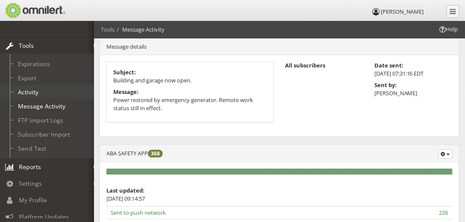
click at [29, 91] on link "Activity" at bounding box center [51, 92] width 102 height 14
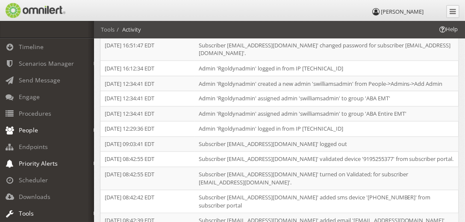
click at [29, 129] on span "People" at bounding box center [28, 130] width 19 height 8
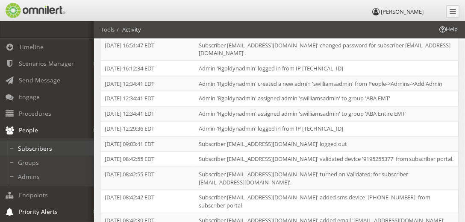
click at [28, 149] on link "Subscribers" at bounding box center [51, 148] width 102 height 14
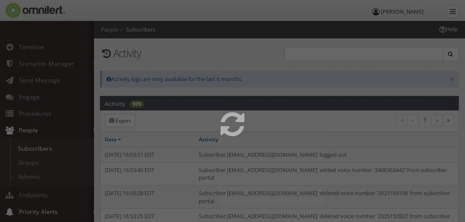
select select
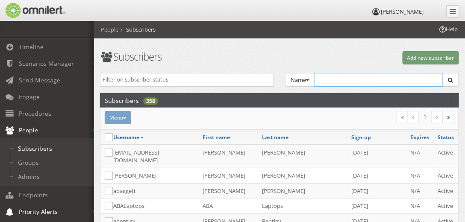
drag, startPoint x: 323, startPoint y: 79, endPoint x: 329, endPoint y: 81, distance: 6.1
click at [323, 79] on input "text" at bounding box center [378, 80] width 129 height 14
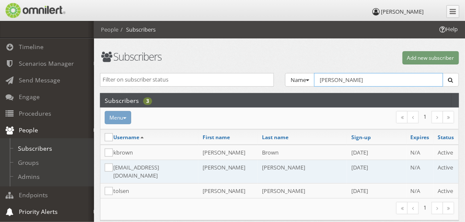
type input "[PERSON_NAME]"
click at [132, 166] on td "[EMAIL_ADDRESS][DOMAIN_NAME]" at bounding box center [153, 171] width 89 height 23
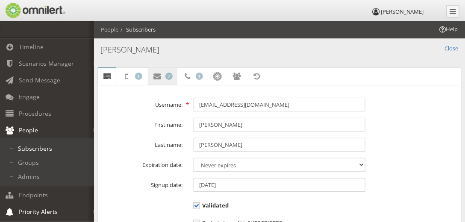
click at [158, 74] on icon at bounding box center [157, 77] width 9 height 6
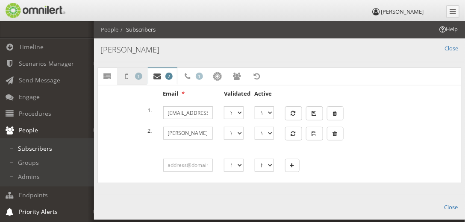
click at [125, 75] on icon at bounding box center [126, 77] width 9 height 6
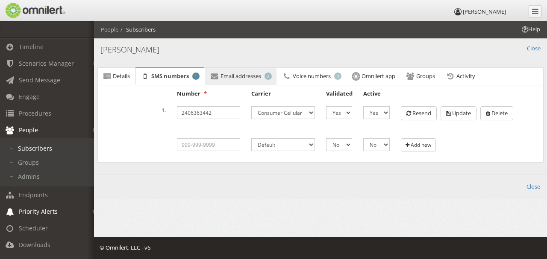
click at [235, 74] on span "Email addresses" at bounding box center [241, 76] width 41 height 8
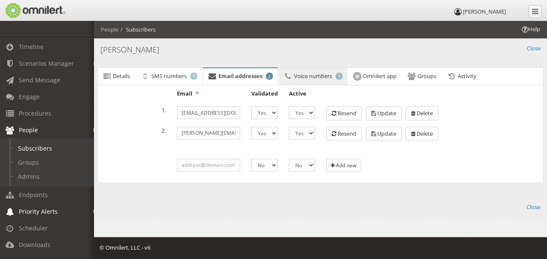
click at [304, 73] on span "Voice numbers" at bounding box center [313, 76] width 38 height 8
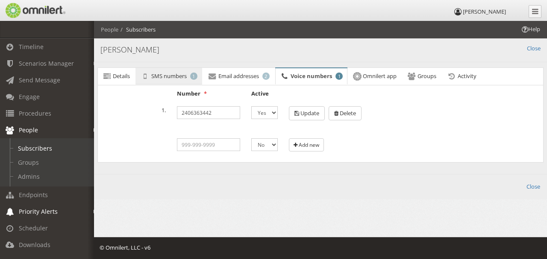
click at [177, 75] on span "SMS numbers" at bounding box center [168, 76] width 35 height 8
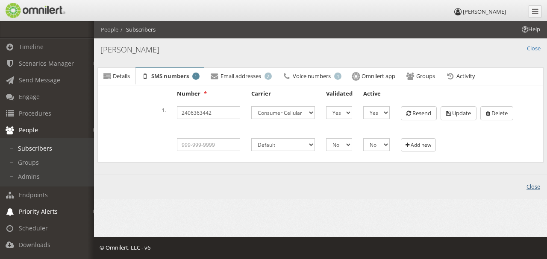
click at [531, 187] on link "Close" at bounding box center [534, 187] width 14 height 8
